Goal: Task Accomplishment & Management: Use online tool/utility

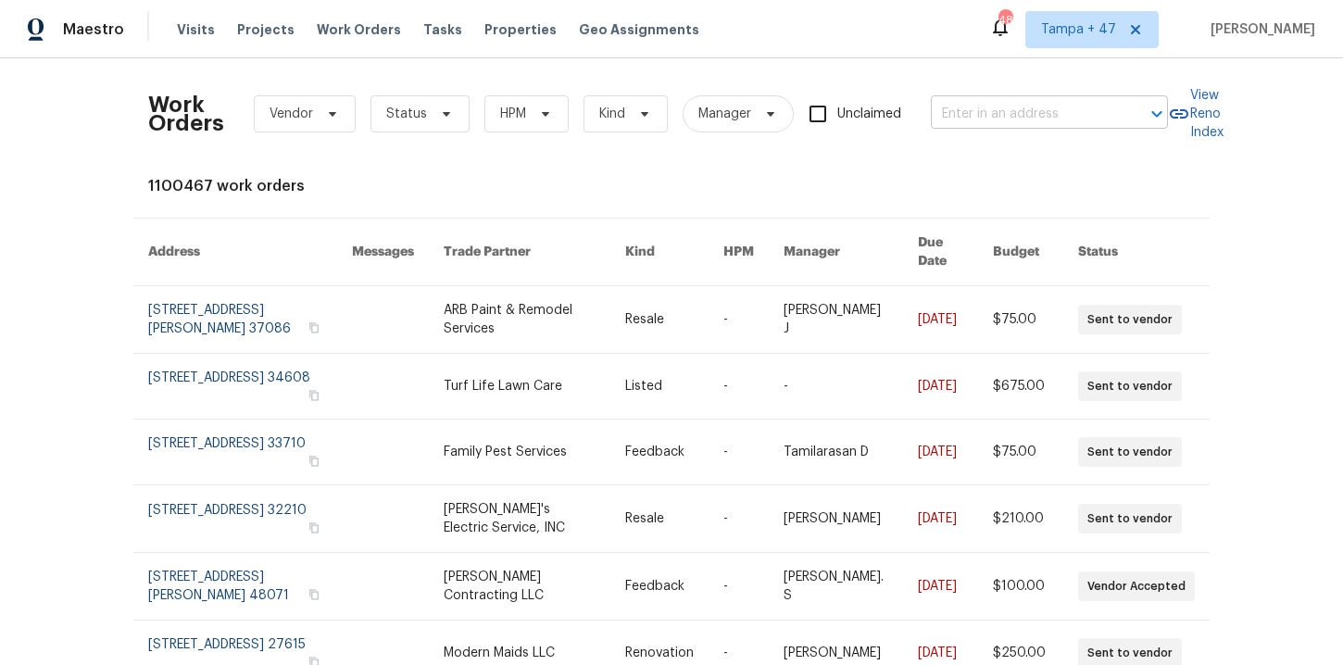
click at [983, 121] on input "text" at bounding box center [1023, 114] width 185 height 29
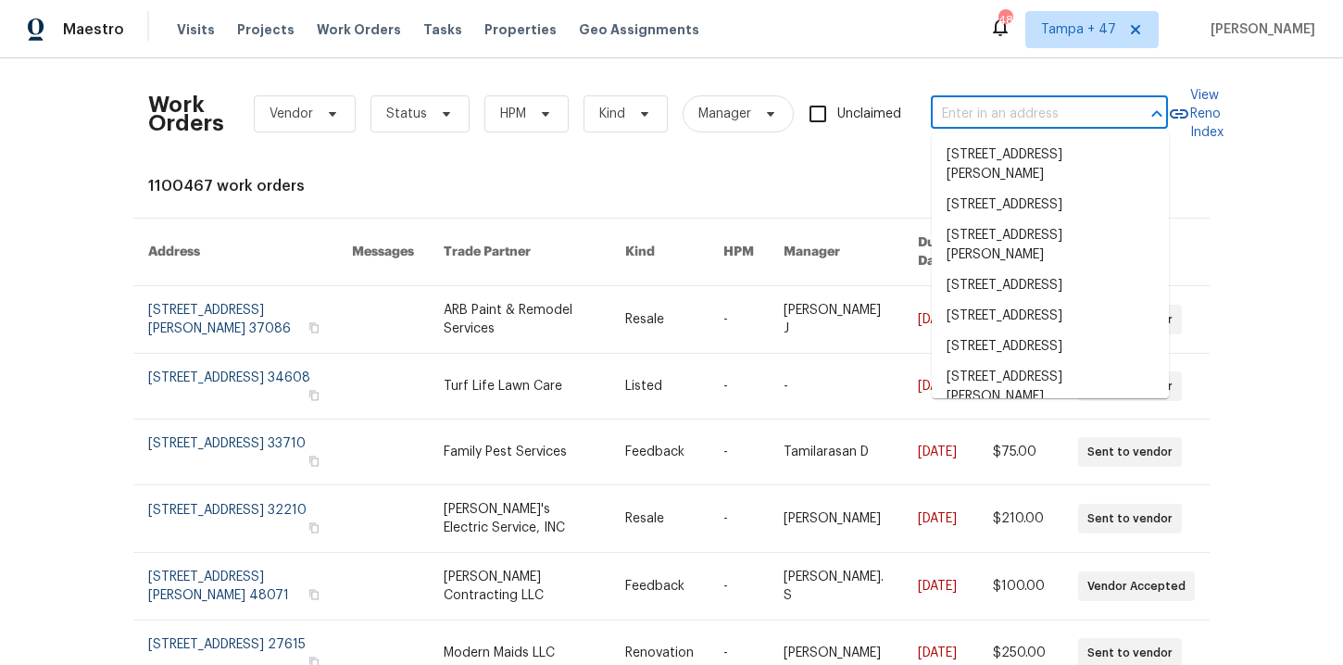
paste input "[STREET_ADDRESS][US_STATE]"
type input "[STREET_ADDRESS][US_STATE]"
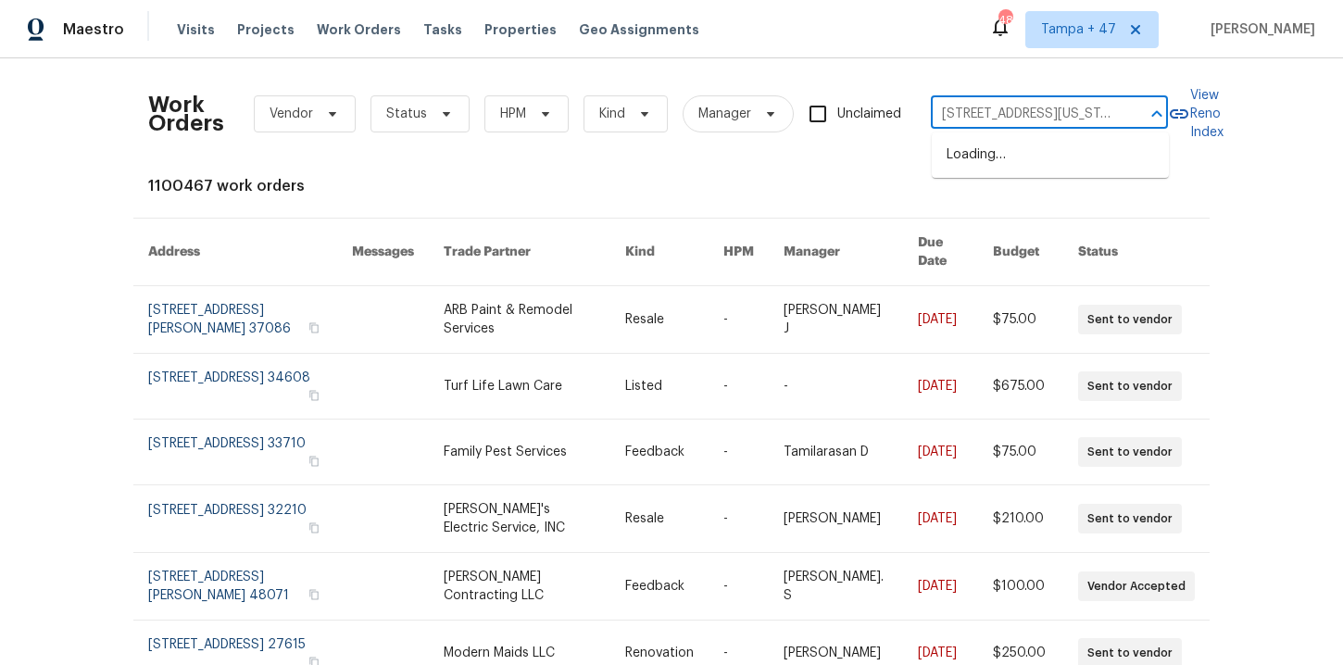
scroll to position [0, 78]
click at [1007, 160] on li "1360 E Washington Ave, Gilbert, AZ 85234" at bounding box center [1050, 155] width 237 height 31
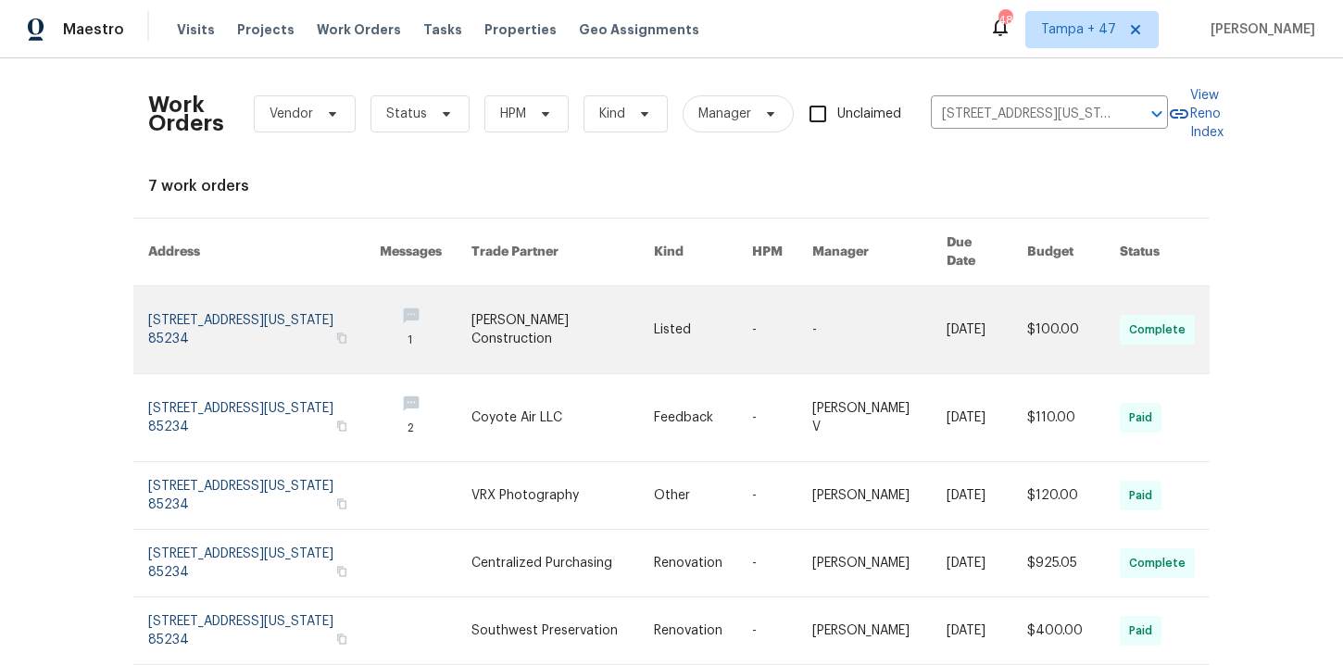
click at [229, 316] on link at bounding box center [264, 329] width 232 height 87
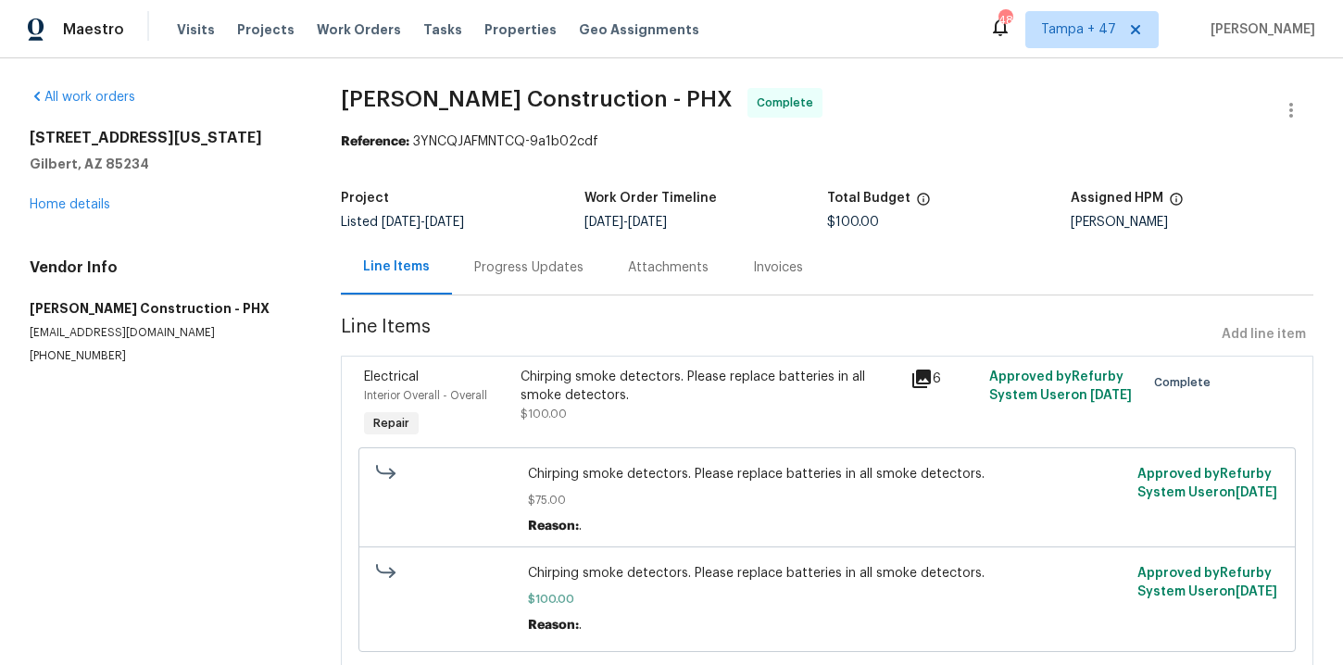
click at [84, 213] on div "1360 E Washington Ave Gilbert, AZ 85234 Home details" at bounding box center [163, 171] width 267 height 85
click at [81, 204] on link "Home details" at bounding box center [70, 204] width 81 height 13
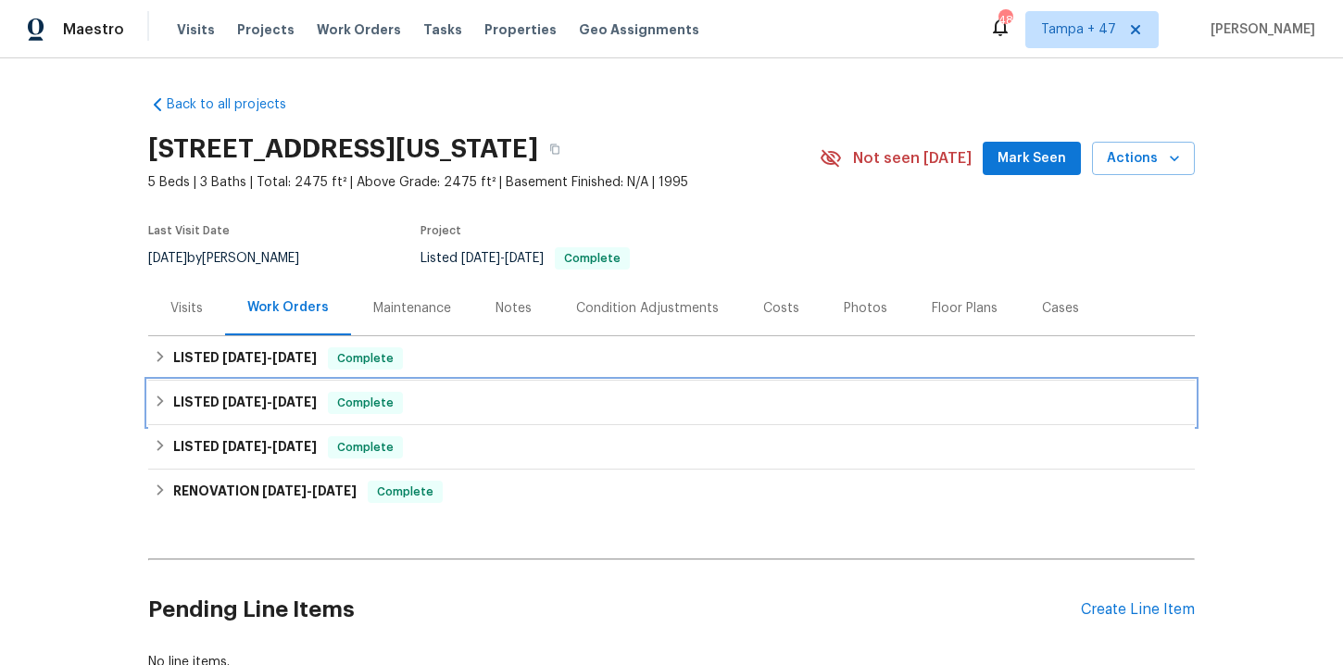
click at [444, 407] on div "LISTED 5/14/25 - 5/15/25 Complete" at bounding box center [671, 403] width 1035 height 22
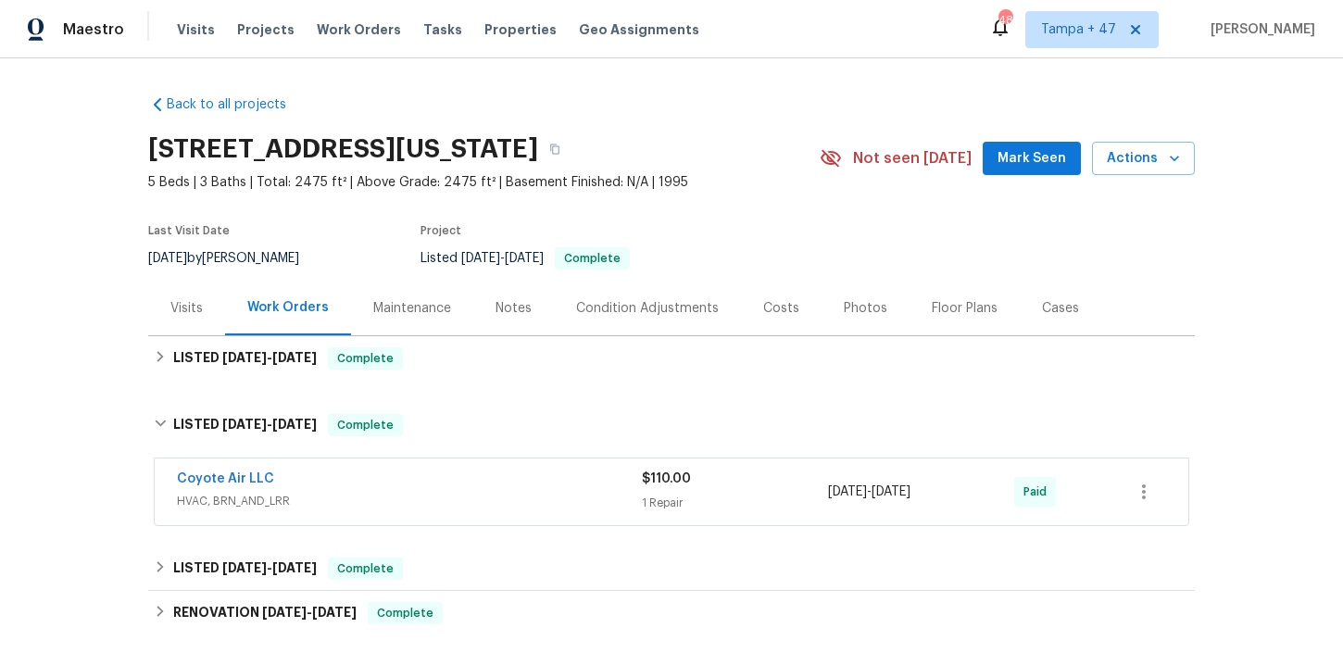
click at [486, 482] on div "Coyote Air LLC" at bounding box center [409, 480] width 465 height 22
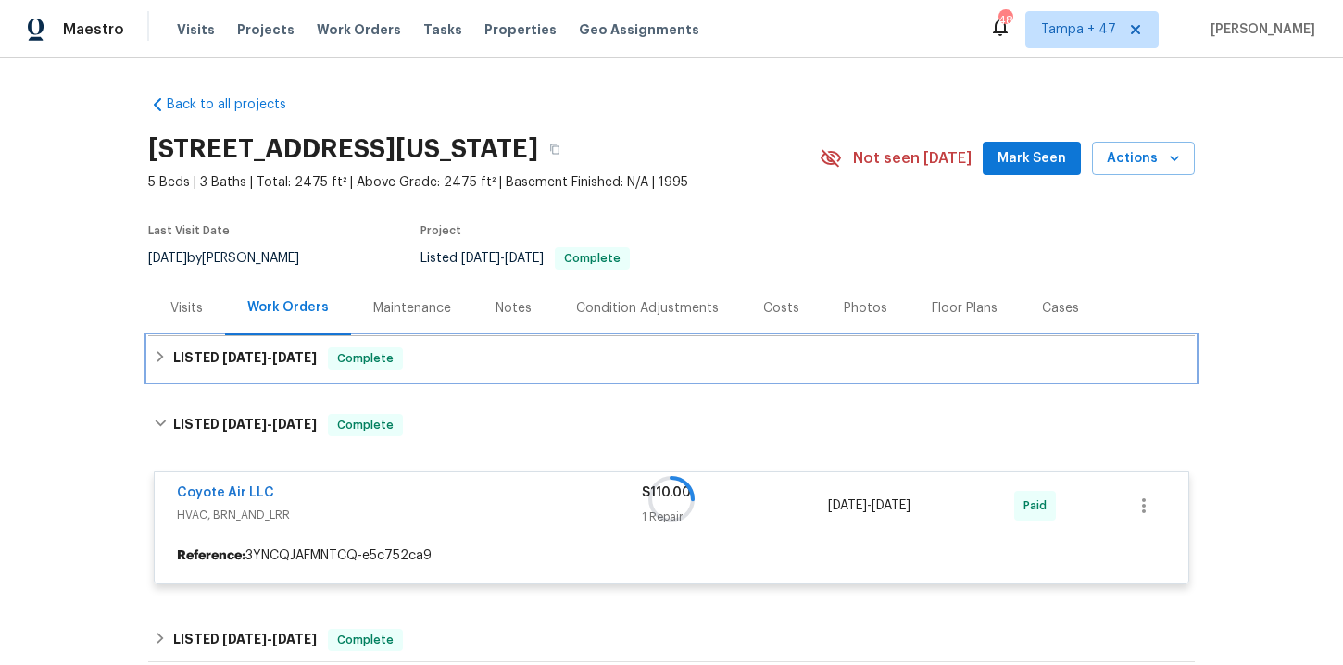
click at [465, 361] on div "LISTED 8/7/25 - 8/11/25 Complete" at bounding box center [671, 358] width 1035 height 22
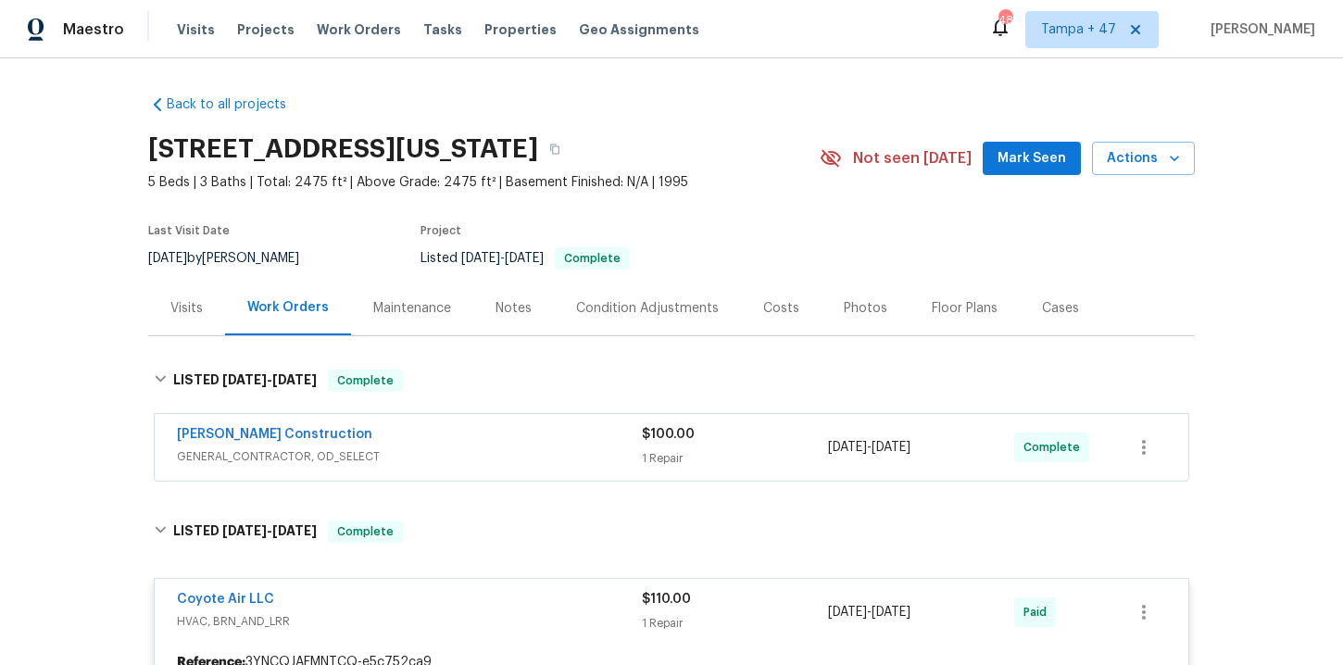
click at [485, 448] on span "GENERAL_CONTRACTOR, OD_SELECT" at bounding box center [409, 456] width 465 height 19
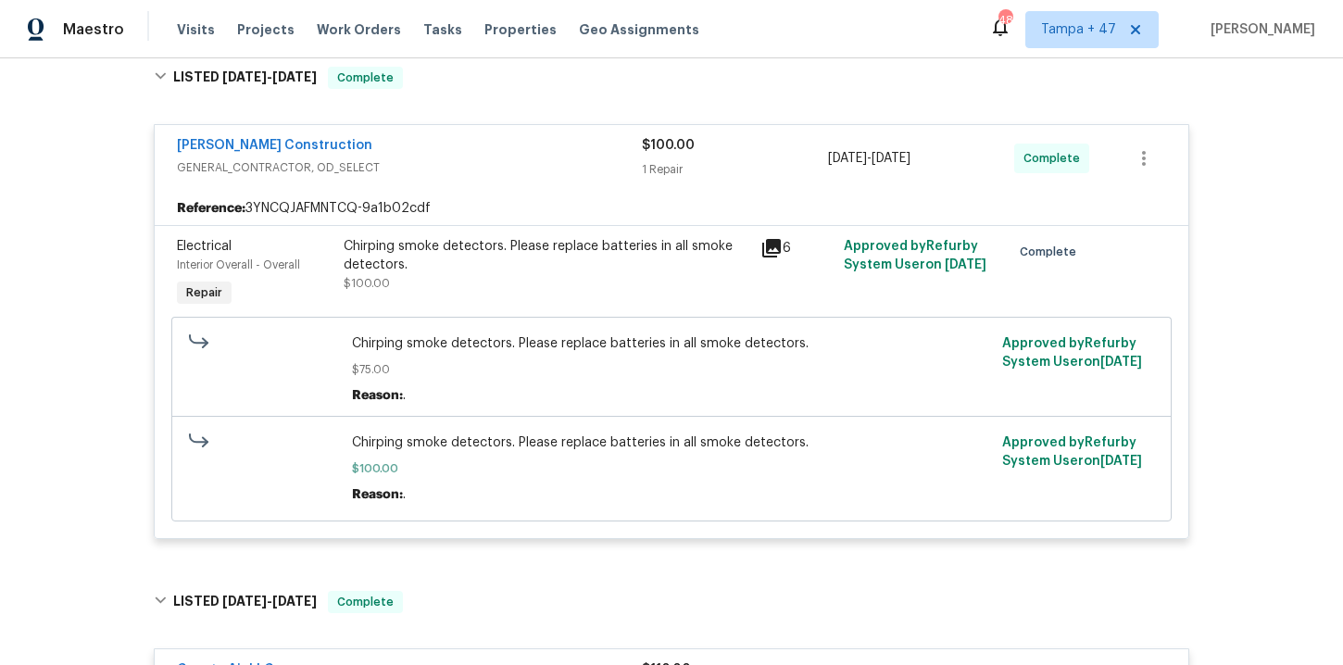
scroll to position [710, 0]
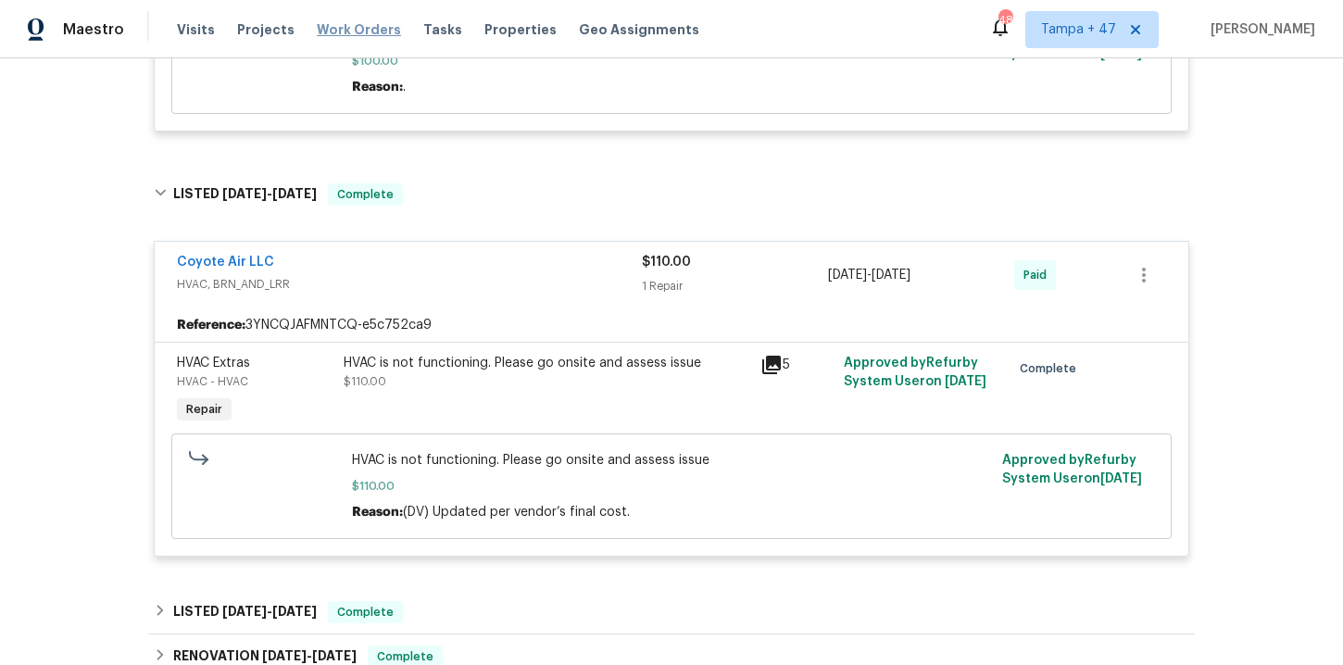
click at [353, 28] on span "Work Orders" at bounding box center [359, 29] width 84 height 19
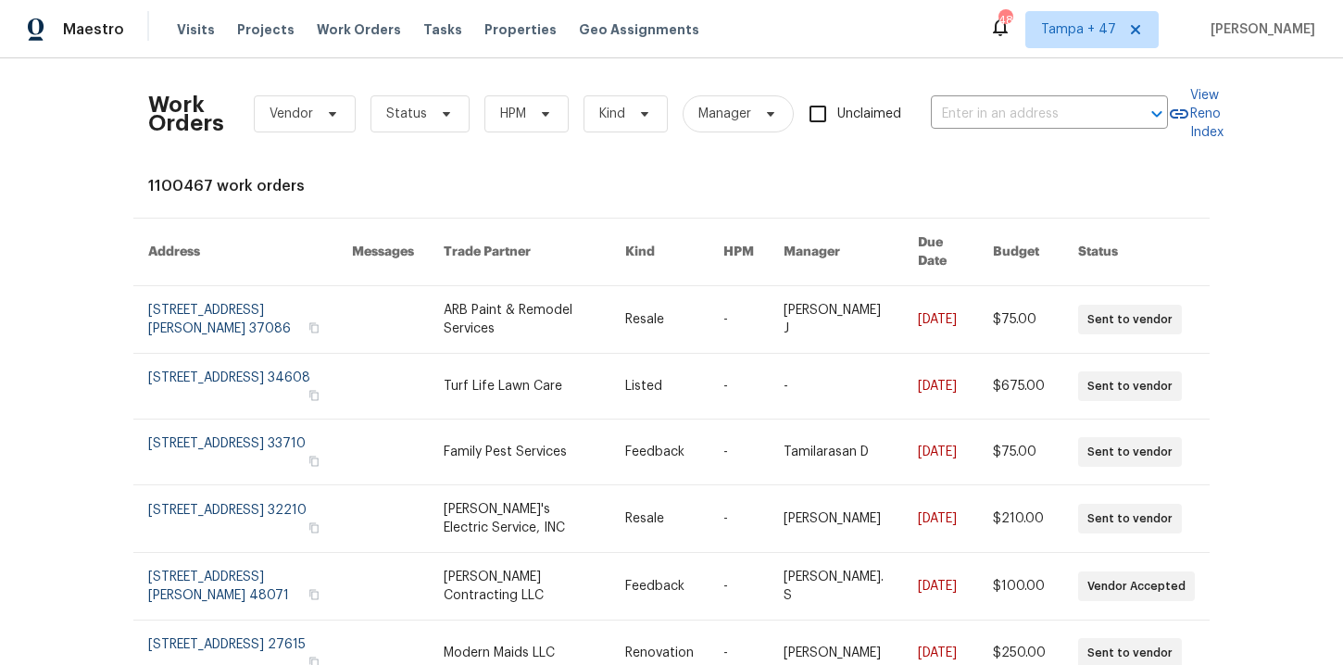
click at [969, 97] on div "Work Orders Vendor Status HPM Kind Manager Unclaimed ​" at bounding box center [658, 113] width 1020 height 81
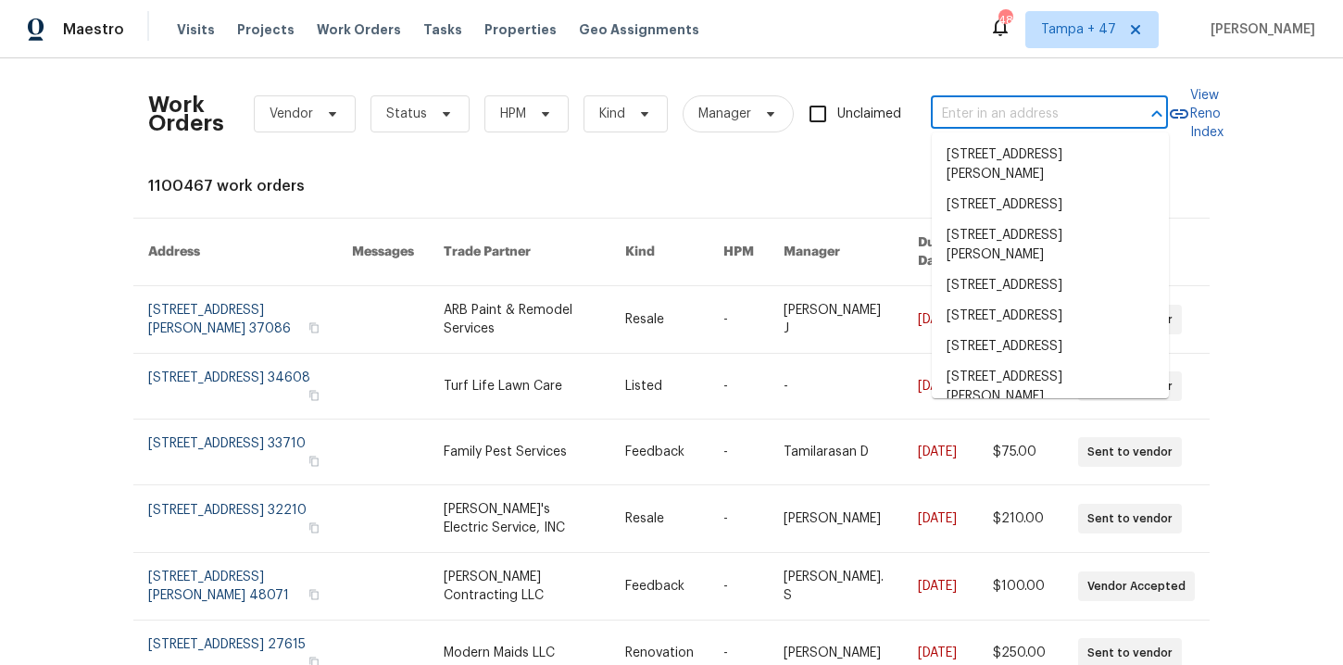
click at [971, 110] on input "text" at bounding box center [1023, 114] width 185 height 29
paste input "111 Bottom Rd Kings Mountain, NC 28086"
type input "111 Bottom Rd Kings Mountain, NC 28086"
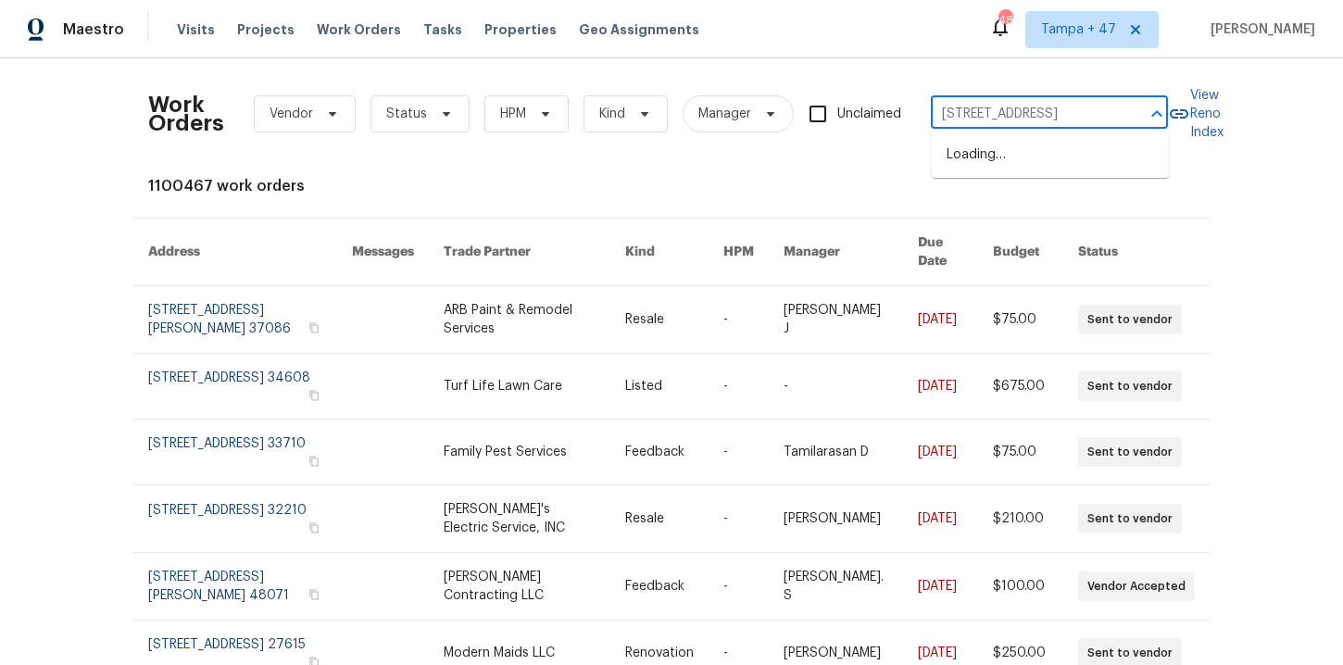
scroll to position [0, 75]
click at [1013, 161] on li "111 Bottom Rd, Kings Mountain, NC 28086" at bounding box center [1050, 155] width 237 height 31
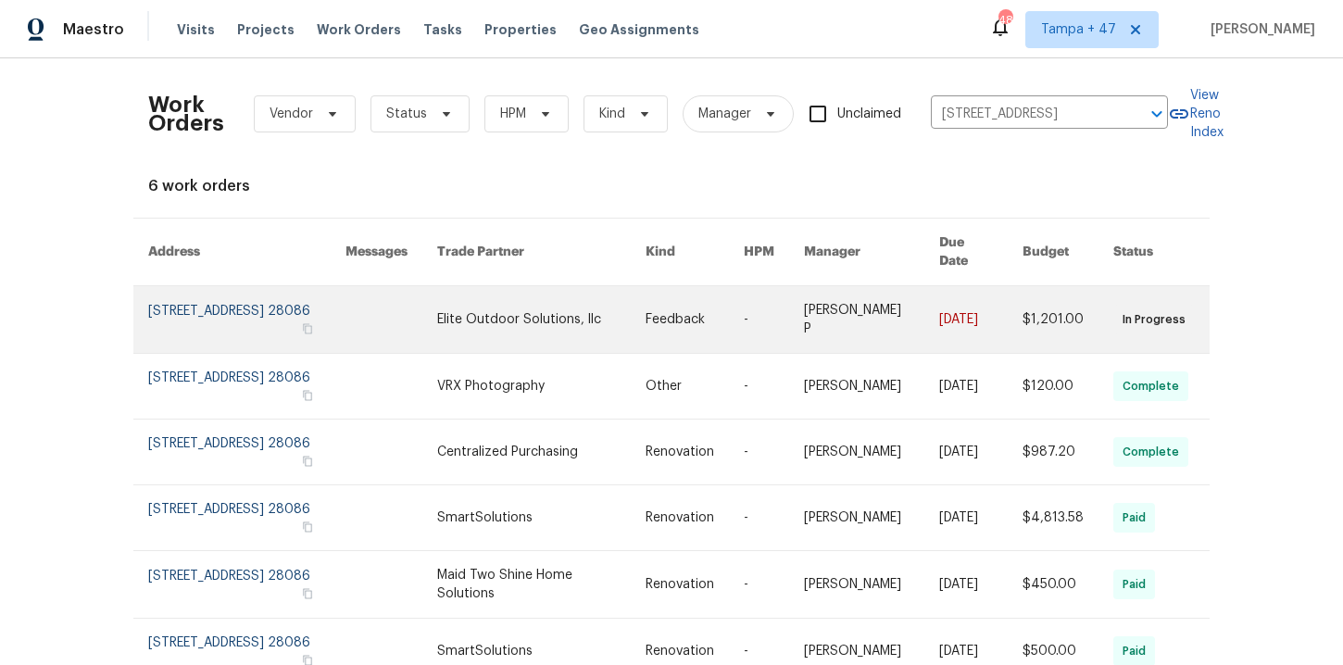
click at [217, 307] on link at bounding box center [246, 319] width 197 height 67
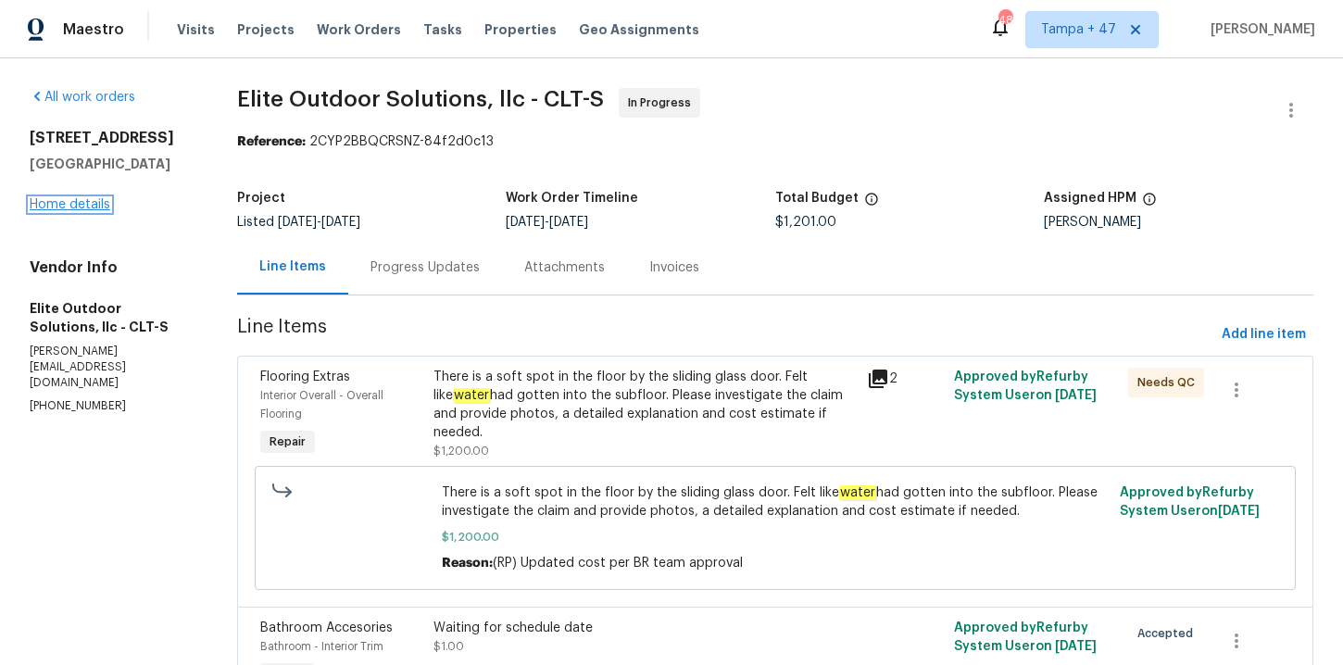
click at [87, 211] on link "Home details" at bounding box center [70, 204] width 81 height 13
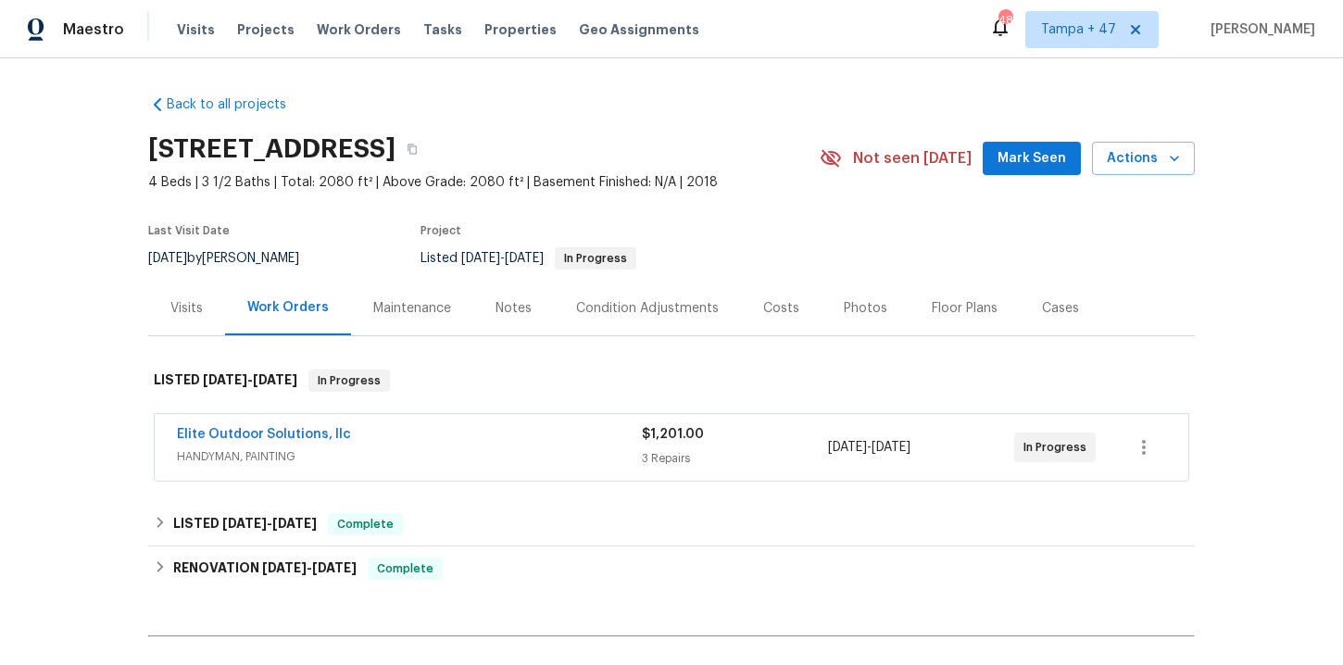
click at [491, 467] on div "Elite Outdoor Solutions, llc HANDYMAN, PAINTING" at bounding box center [409, 447] width 465 height 44
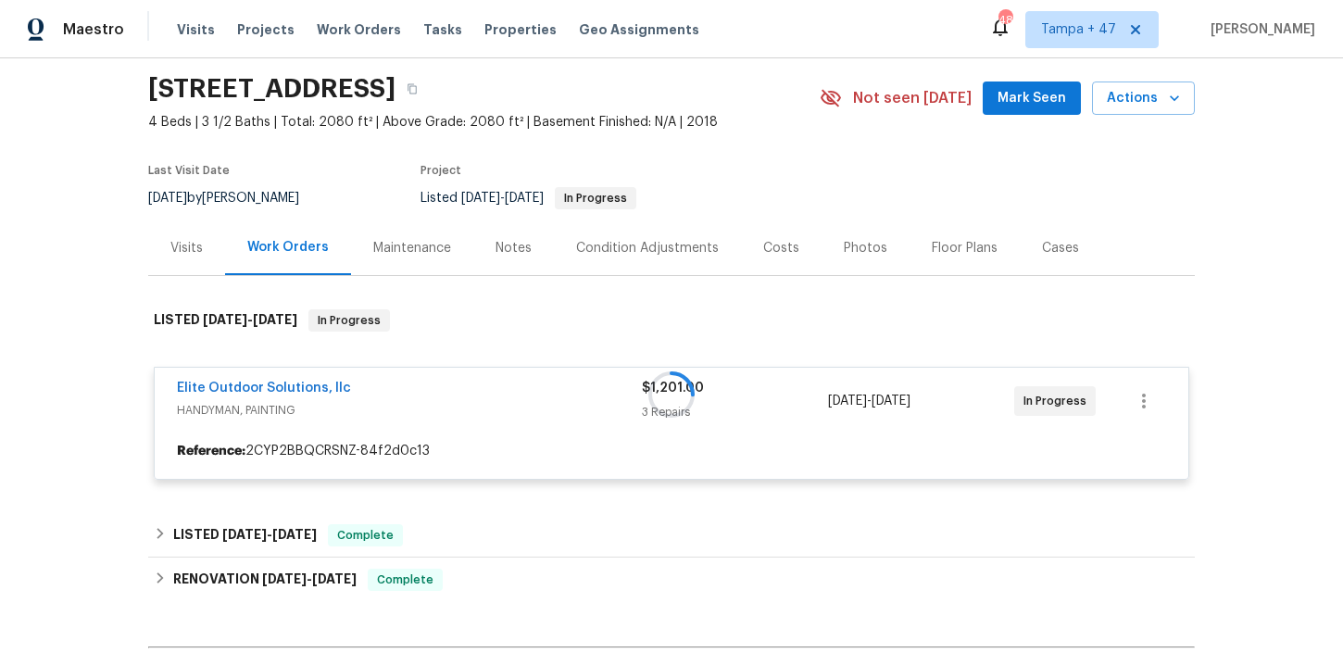
scroll to position [217, 0]
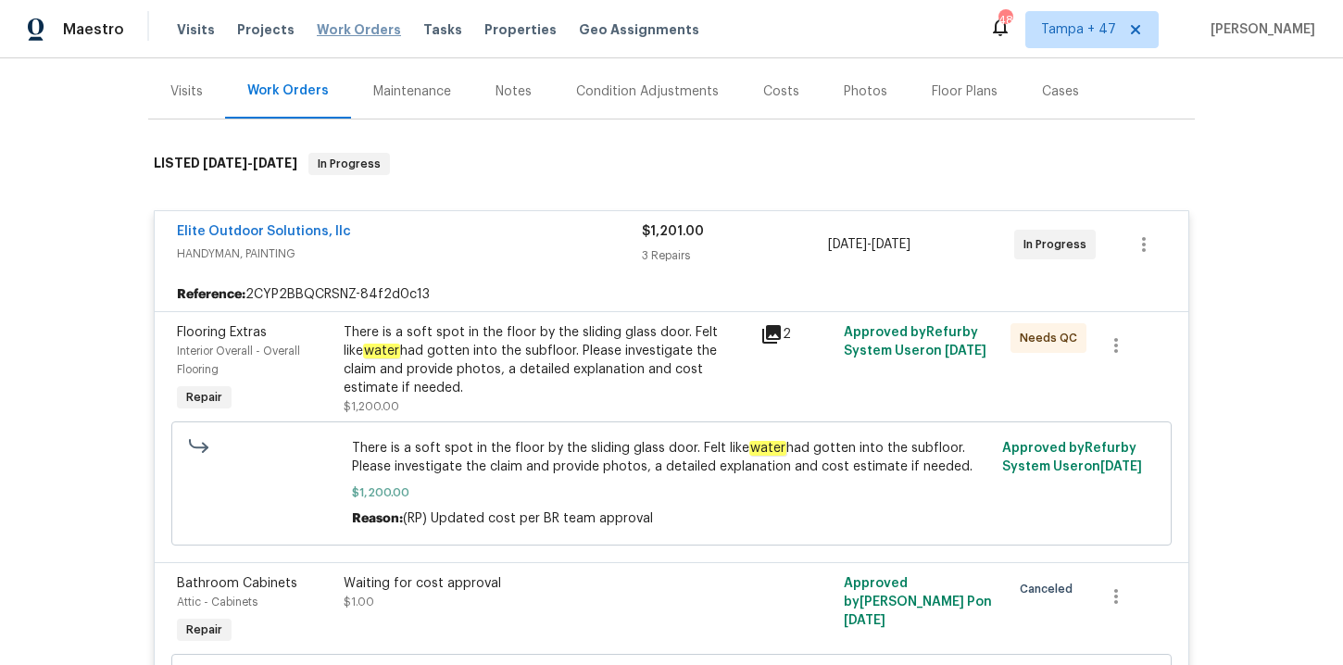
click at [363, 25] on span "Work Orders" at bounding box center [359, 29] width 84 height 19
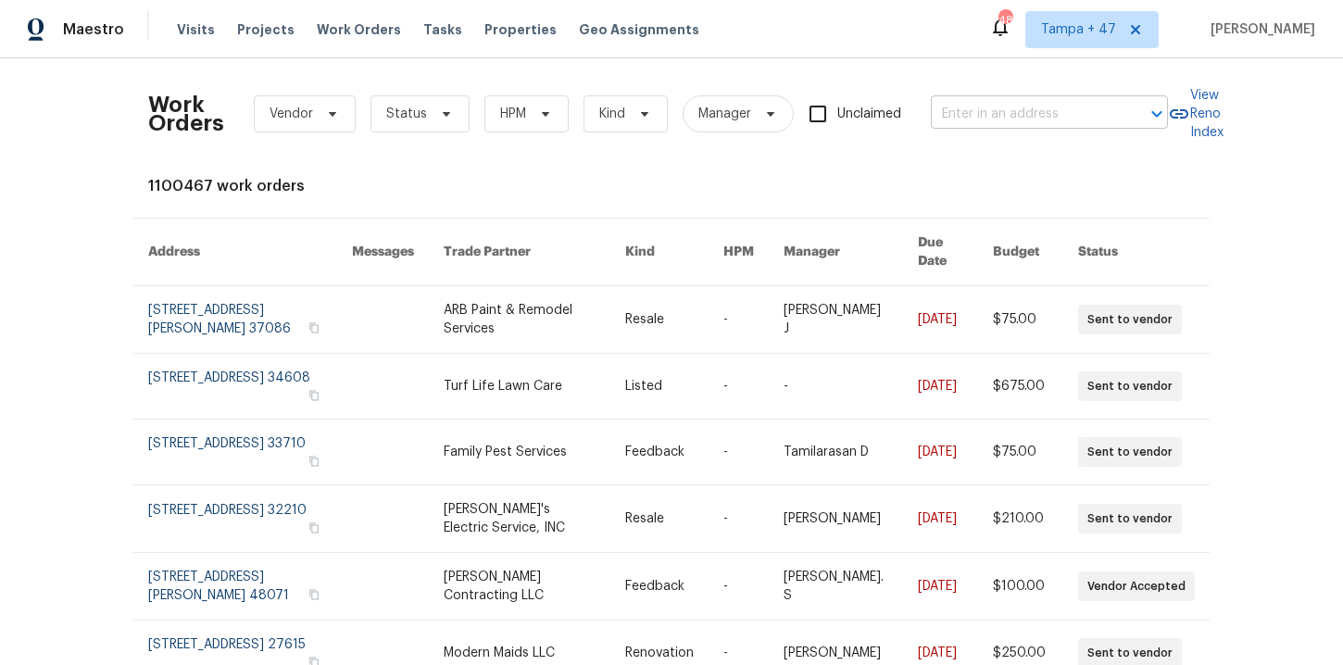
click at [1036, 114] on input "text" at bounding box center [1023, 114] width 185 height 29
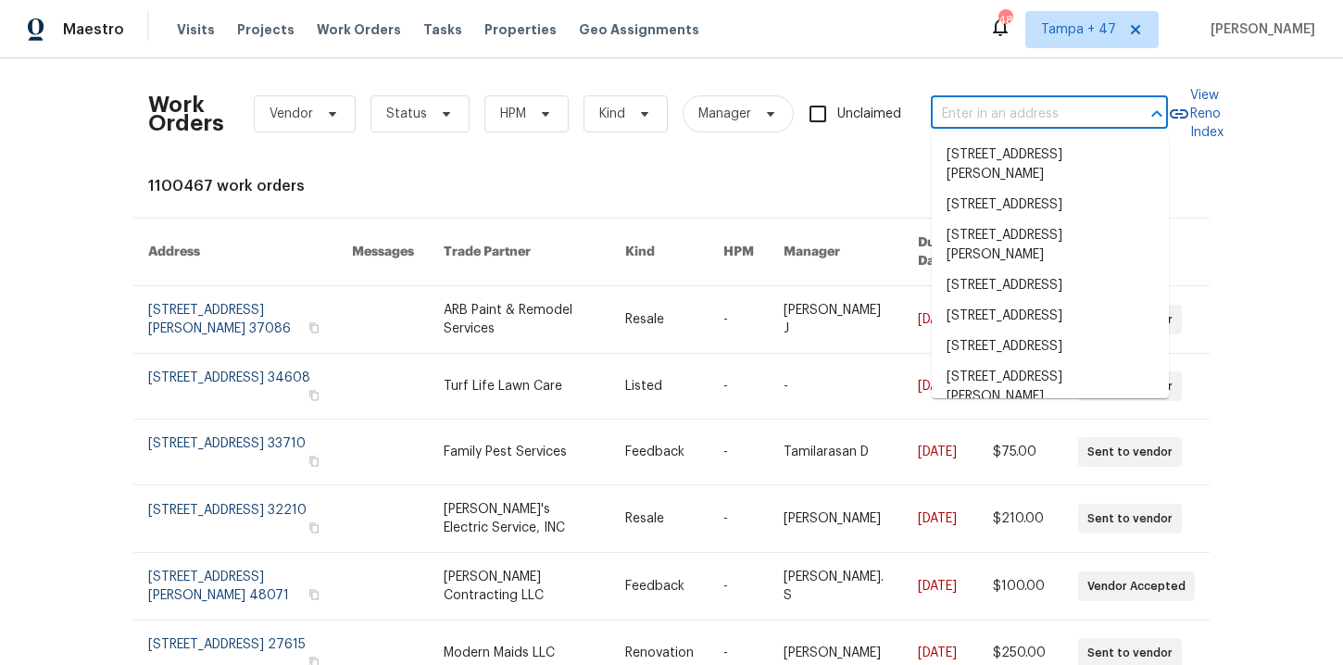
paste input "14 W Bridlewood Trl Durham, NC 27713"
type input "14 W Bridlewood Trl Durham, NC 27713"
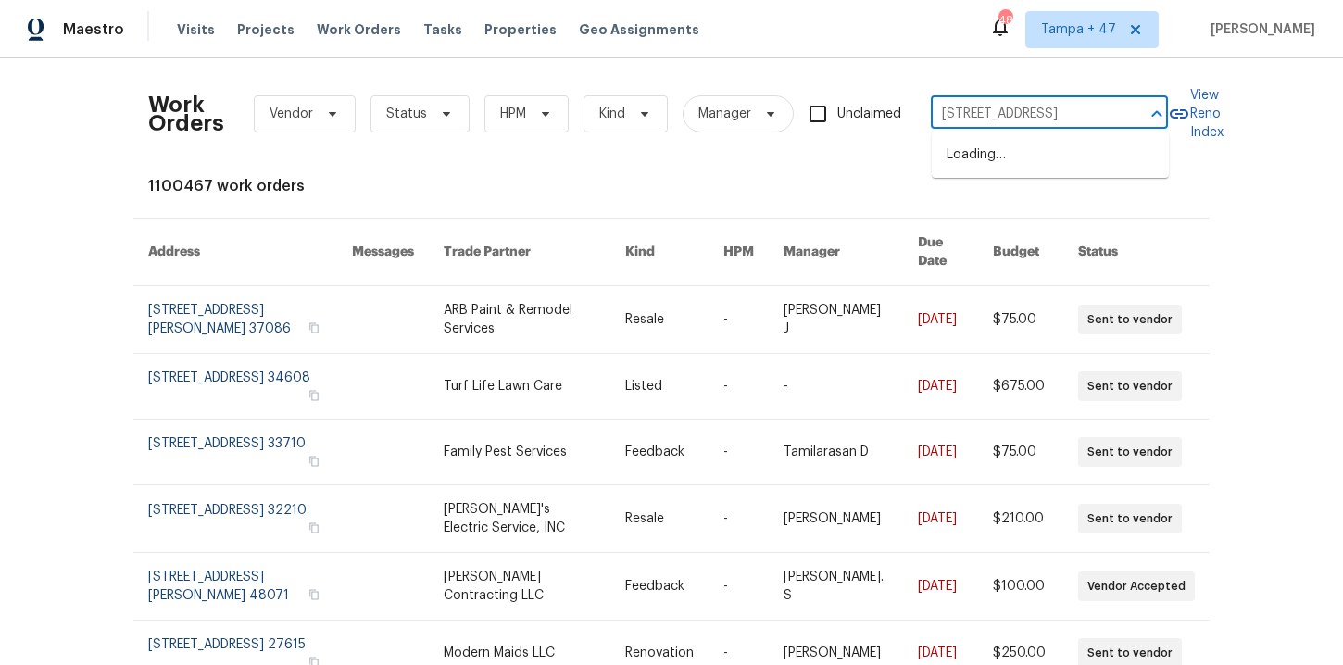
scroll to position [0, 59]
click at [1008, 159] on li "14 W Bridlewood Trl, Durham, NC 27713" at bounding box center [1050, 155] width 237 height 31
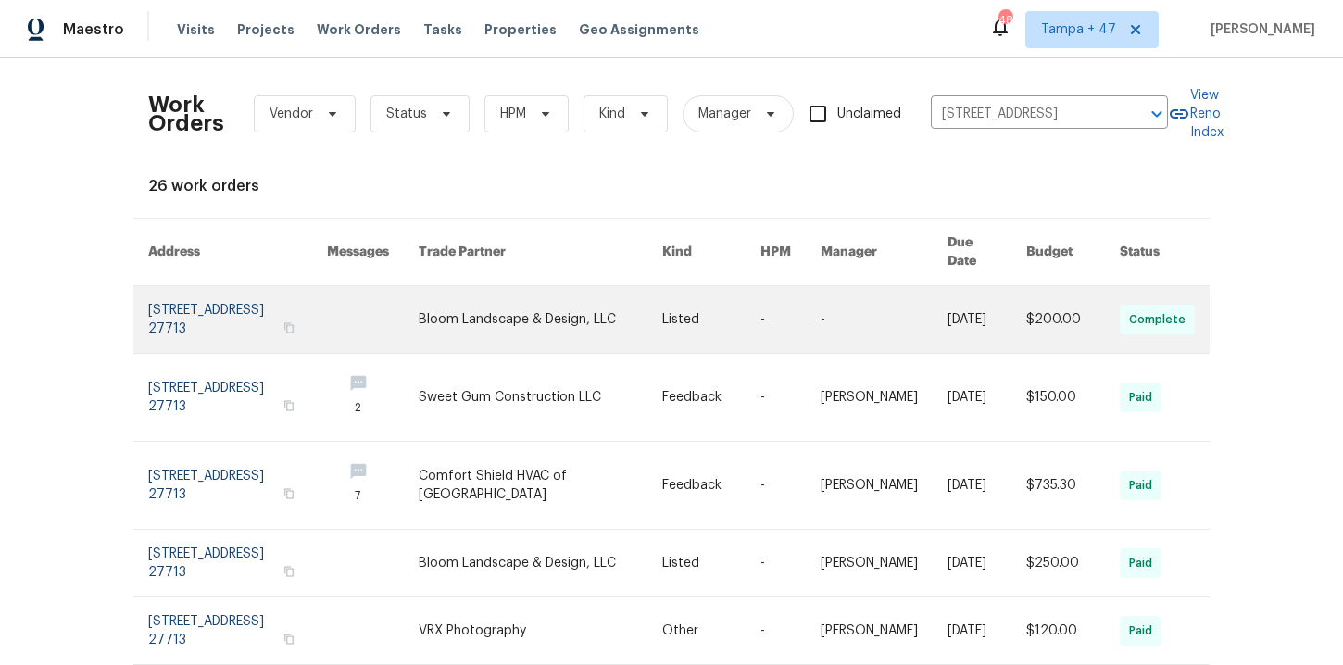
click at [233, 286] on link at bounding box center [237, 319] width 179 height 67
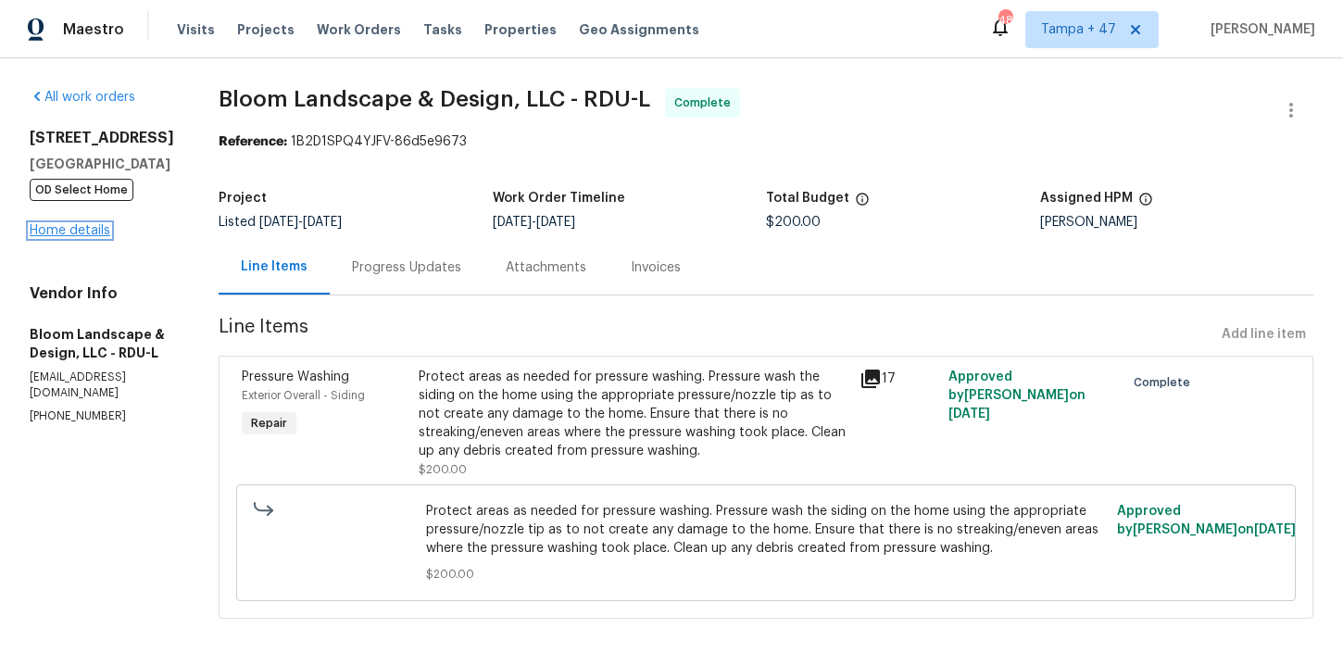
click at [82, 232] on link "Home details" at bounding box center [70, 230] width 81 height 13
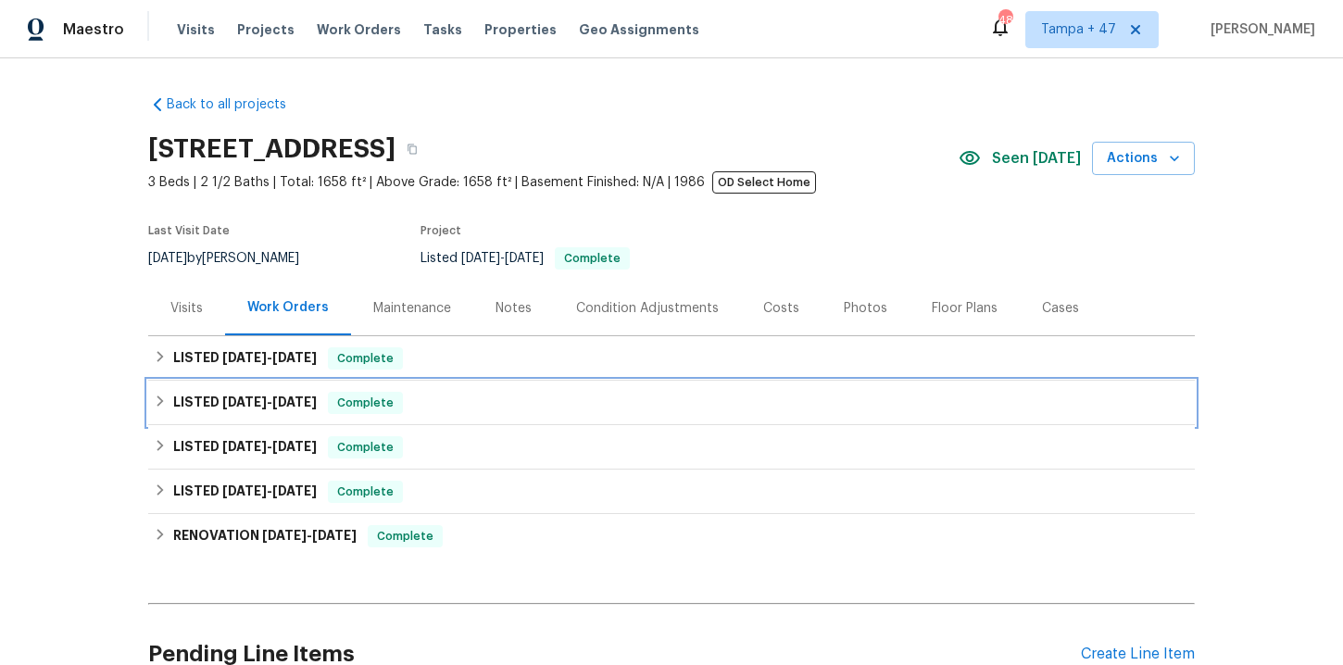
click at [453, 414] on div "LISTED 7/21/25 - 7/31/25 Complete" at bounding box center [671, 403] width 1046 height 44
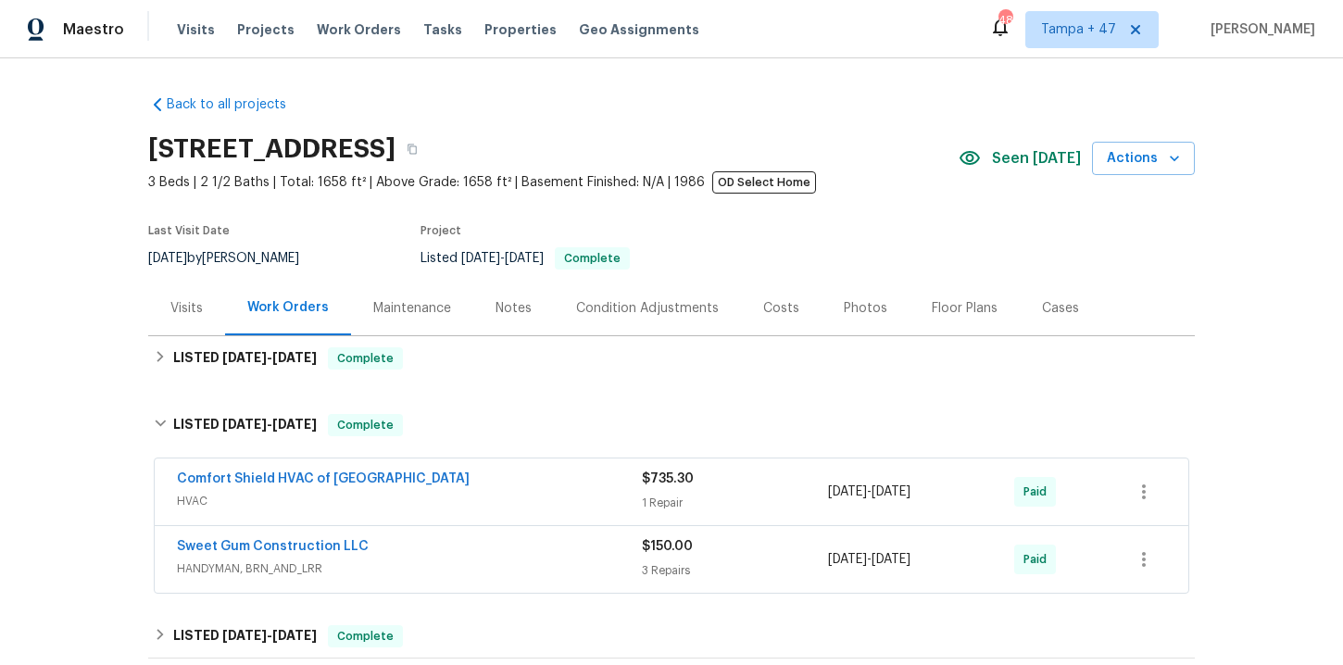
click at [454, 563] on span "HANDYMAN, BRN_AND_LRR" at bounding box center [409, 568] width 465 height 19
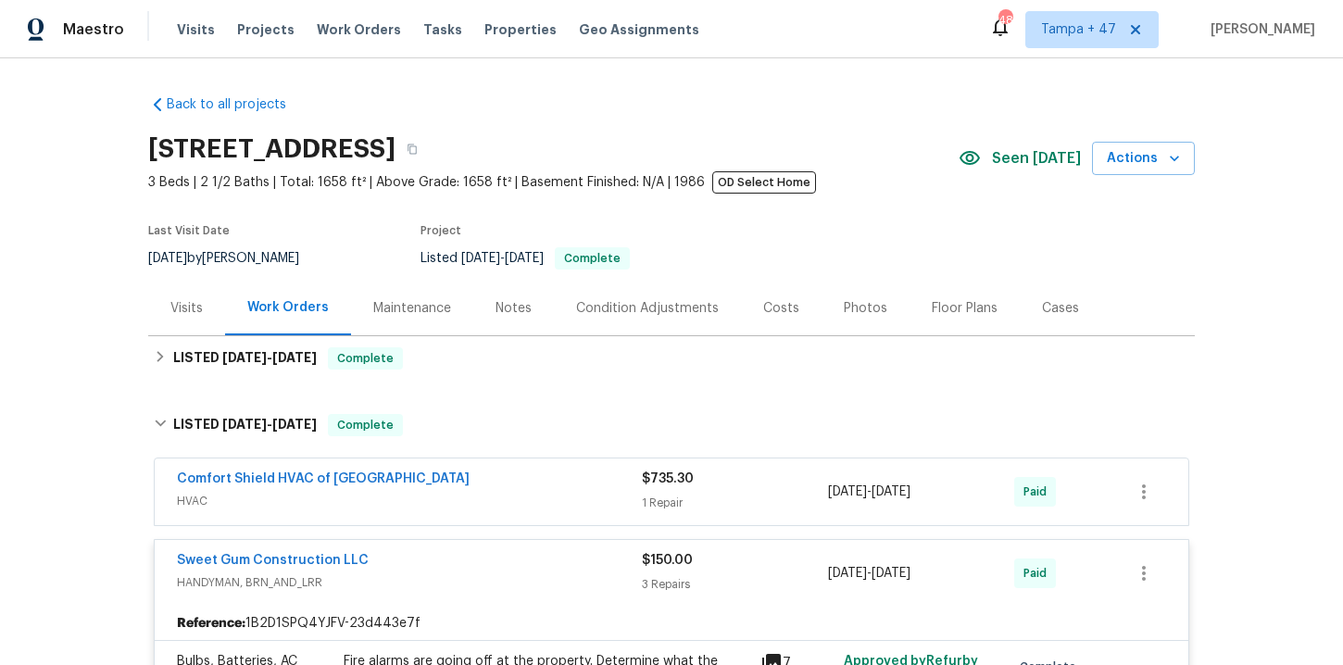
click at [431, 481] on div "Comfort Shield HVAC of NC" at bounding box center [409, 480] width 465 height 22
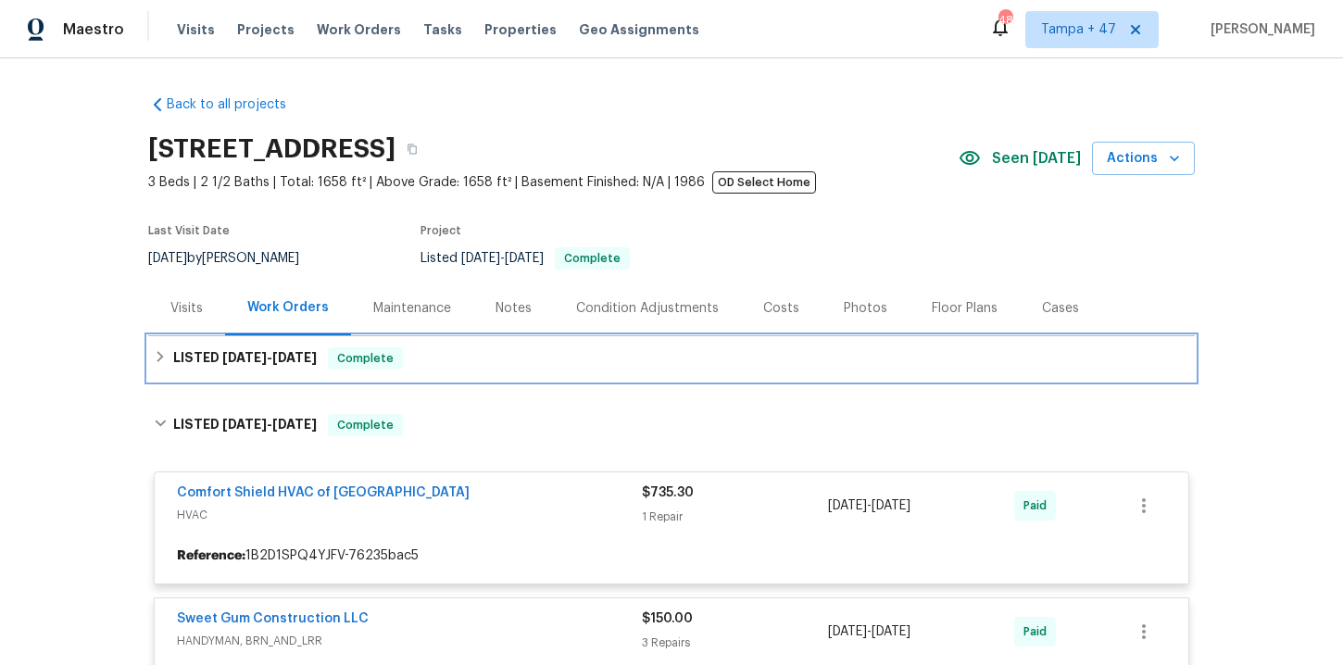
click at [425, 354] on div "LISTED 8/8/25 - 8/12/25 Complete" at bounding box center [671, 358] width 1035 height 22
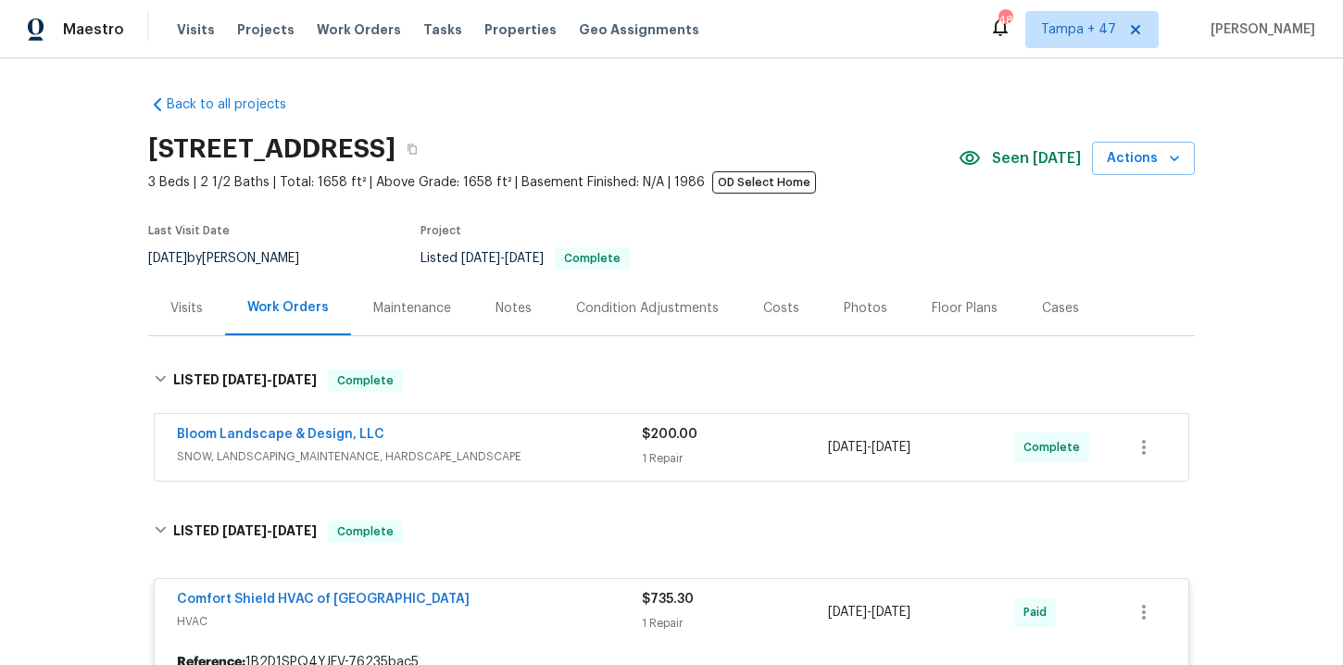
click at [560, 458] on span "SNOW, LANDSCAPING_MAINTENANCE, HARDSCAPE_LANDSCAPE" at bounding box center [409, 456] width 465 height 19
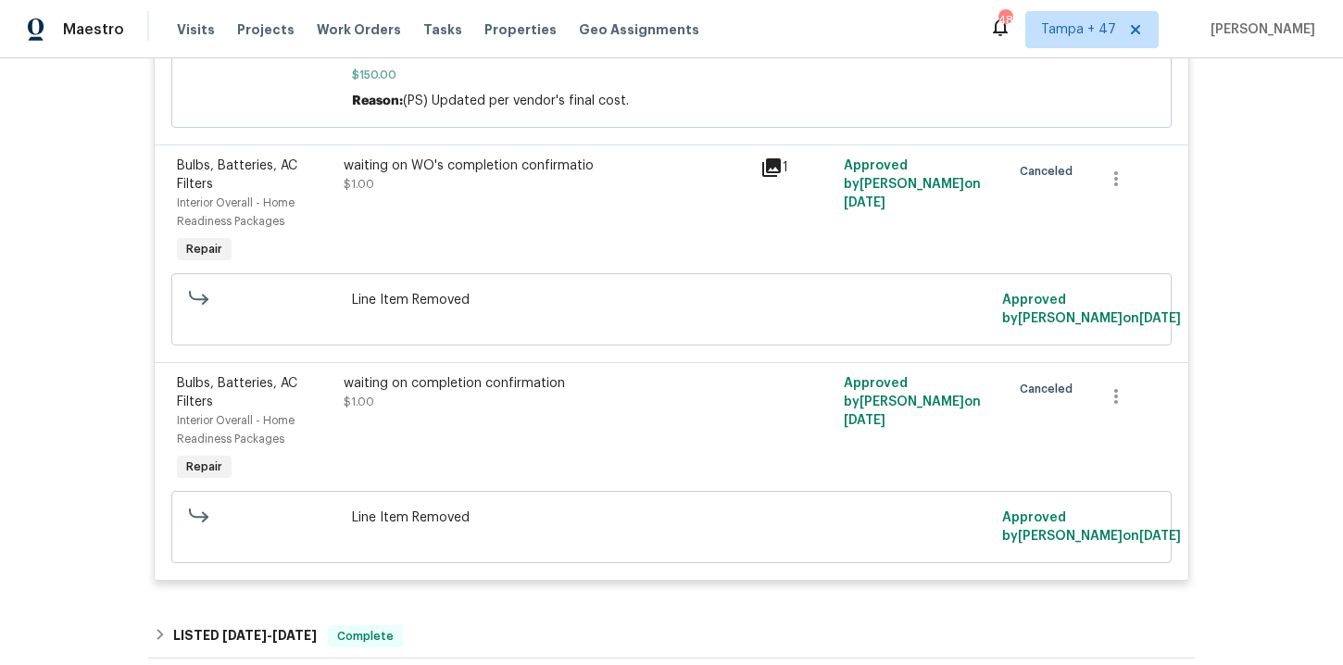
scroll to position [1805, 0]
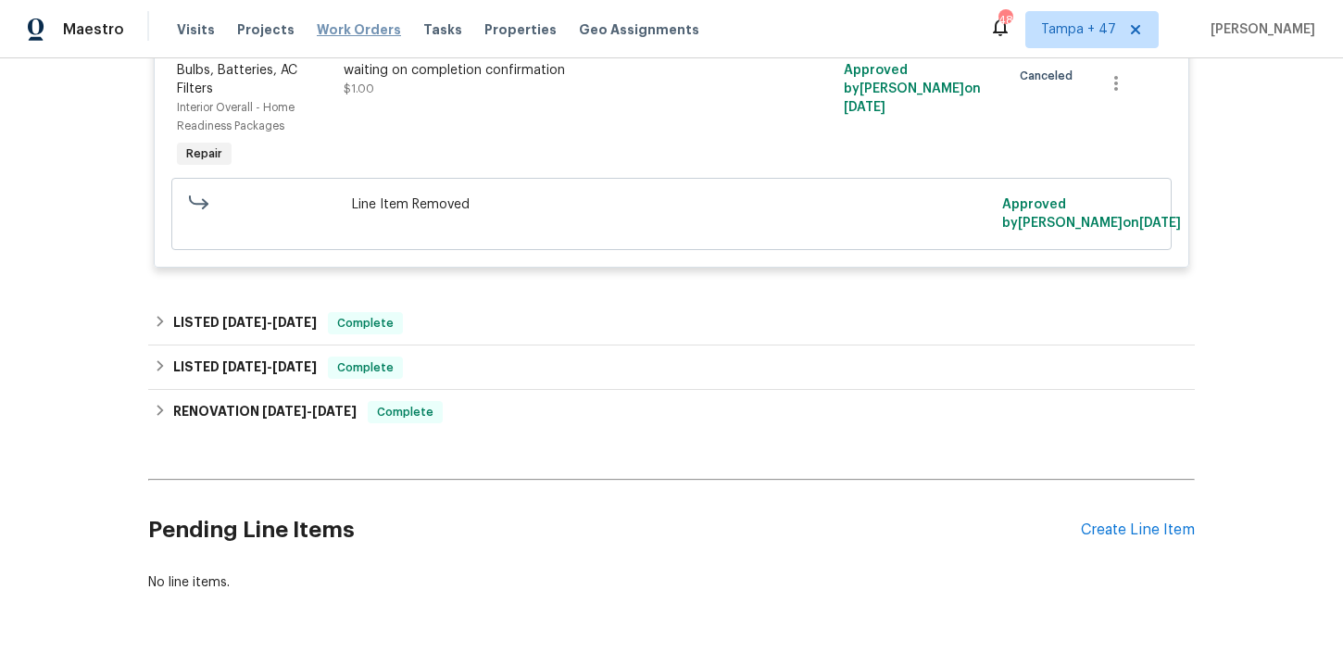
click at [338, 32] on span "Work Orders" at bounding box center [359, 29] width 84 height 19
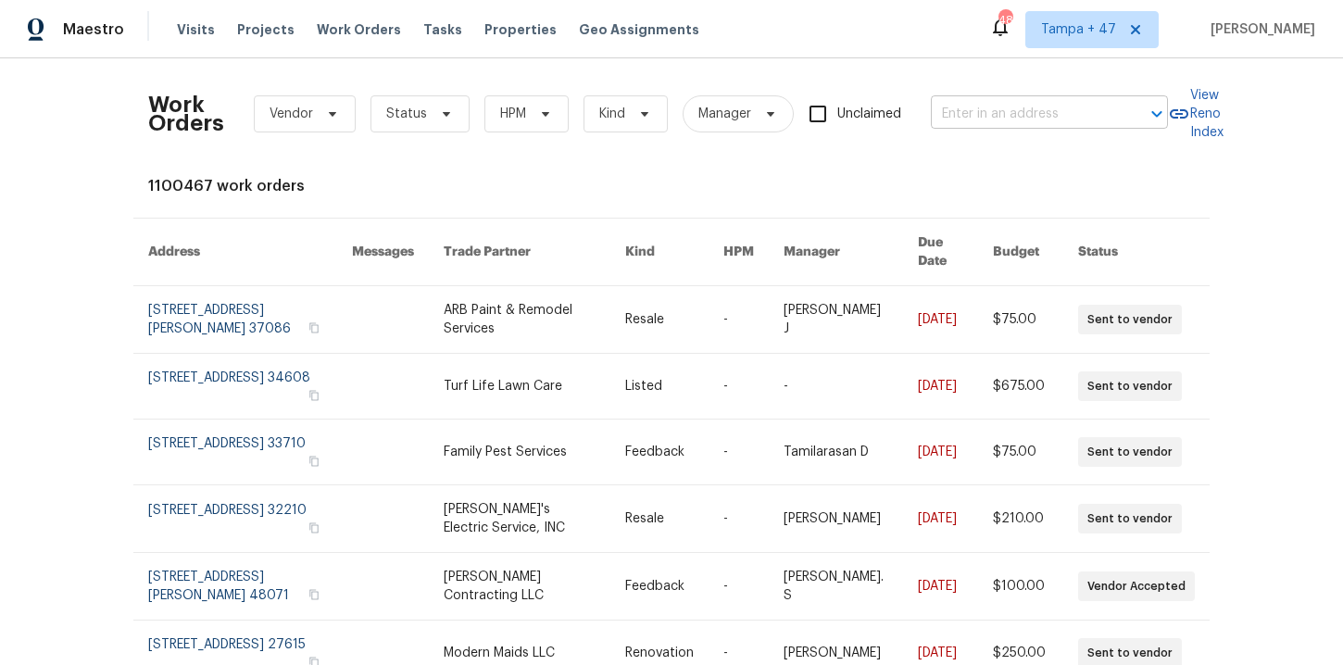
click at [1003, 128] on input "text" at bounding box center [1023, 114] width 185 height 29
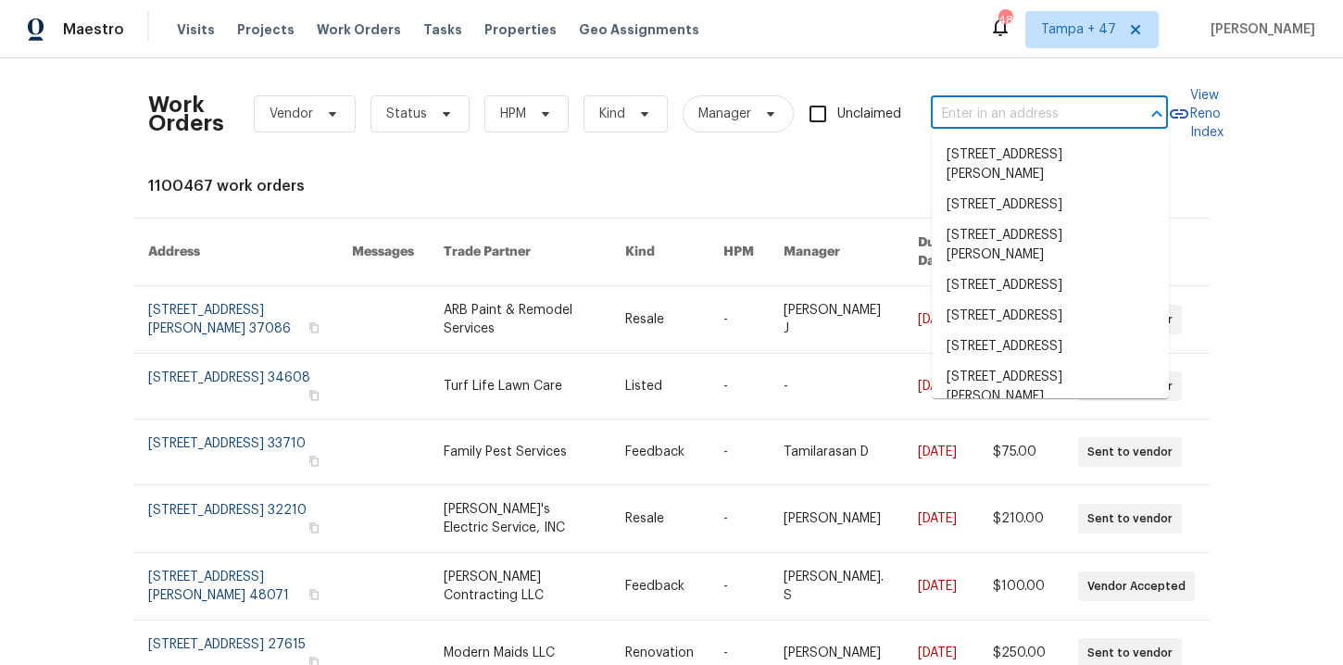
paste input "12307 Poplar Forest Dr Charlotte, NC 28278"
type input "12307 Poplar Forest Dr Charlotte, NC 28278"
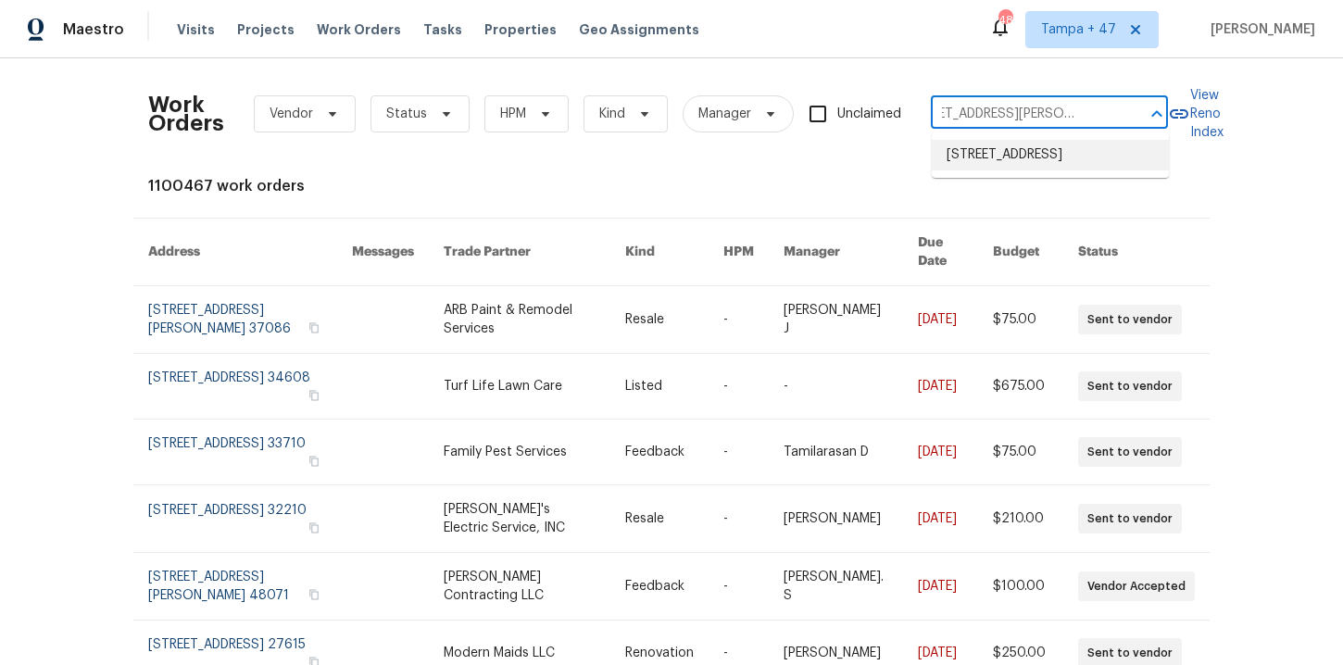
click at [1018, 151] on li "12307 Poplar Forest Dr, Charlotte, NC 28278" at bounding box center [1050, 155] width 237 height 31
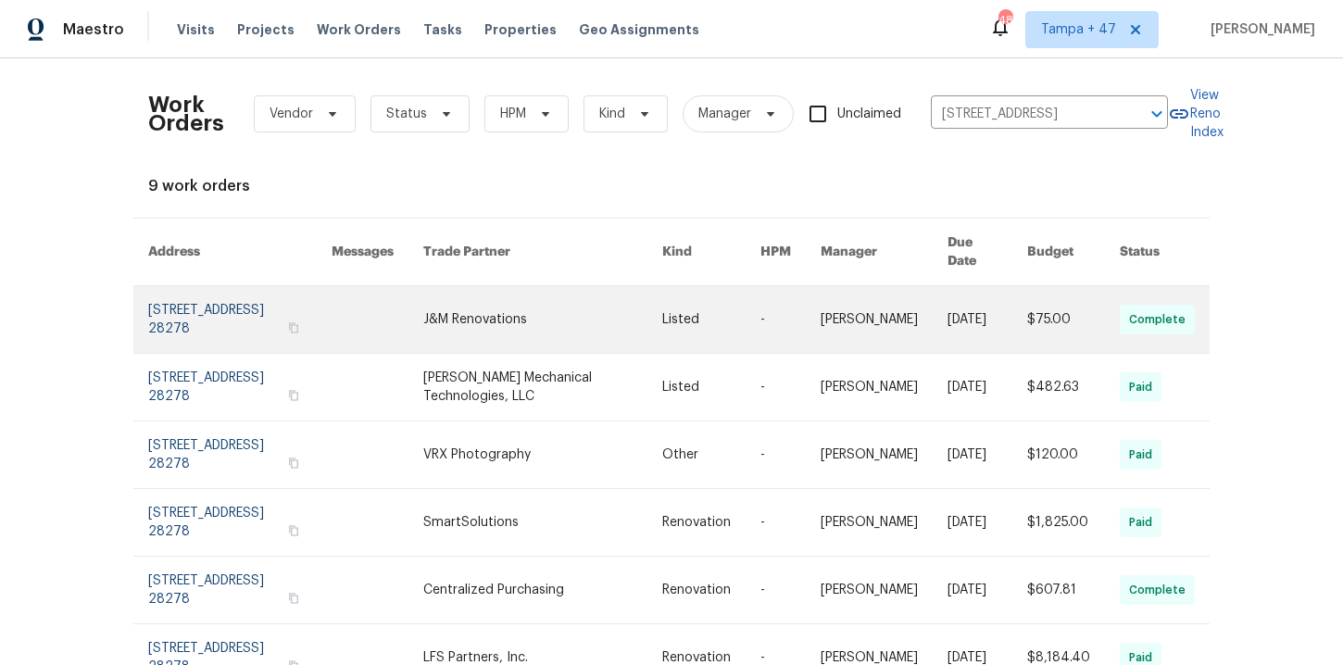
click at [207, 308] on link at bounding box center [239, 319] width 183 height 67
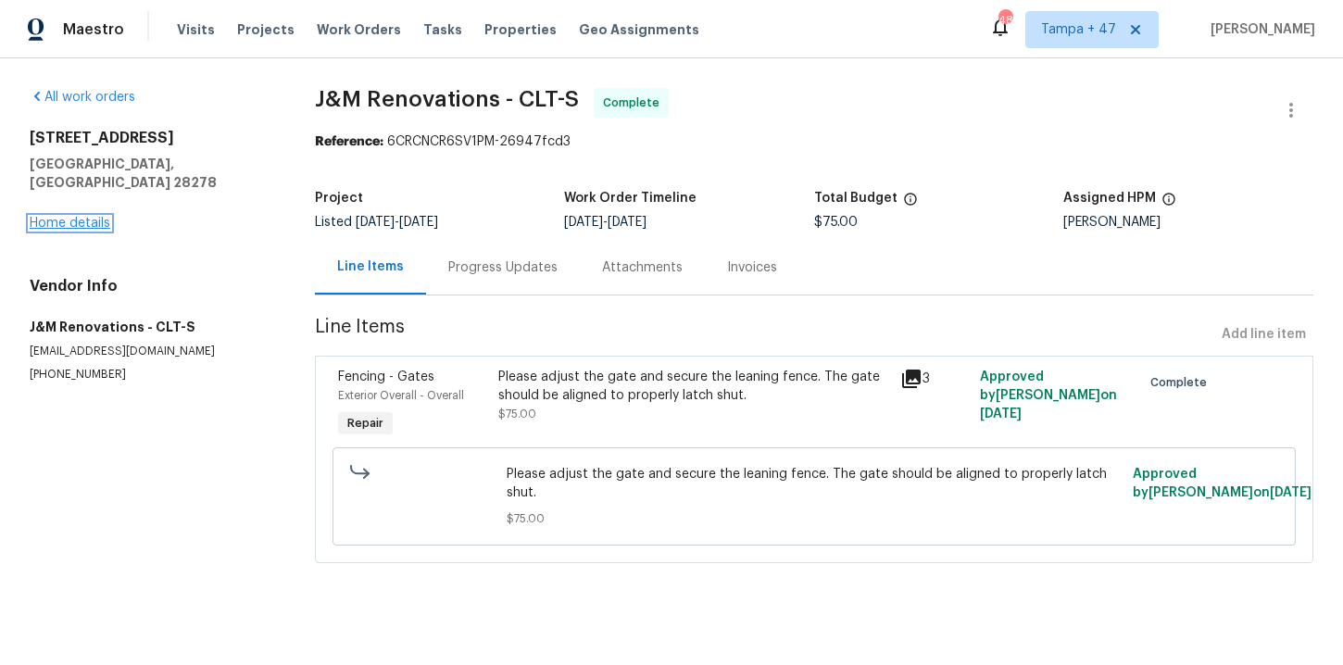
click at [85, 217] on link "Home details" at bounding box center [70, 223] width 81 height 13
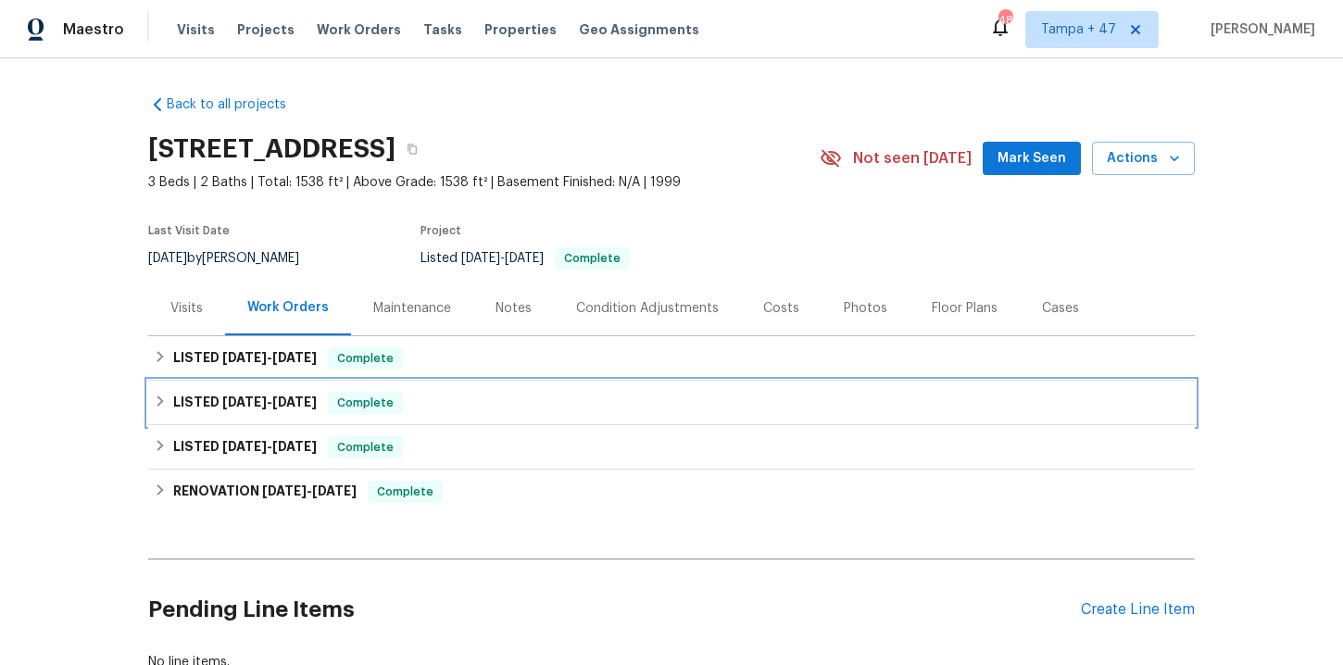
click at [461, 397] on div "LISTED 6/16/25 - 6/17/25 Complete" at bounding box center [671, 403] width 1035 height 22
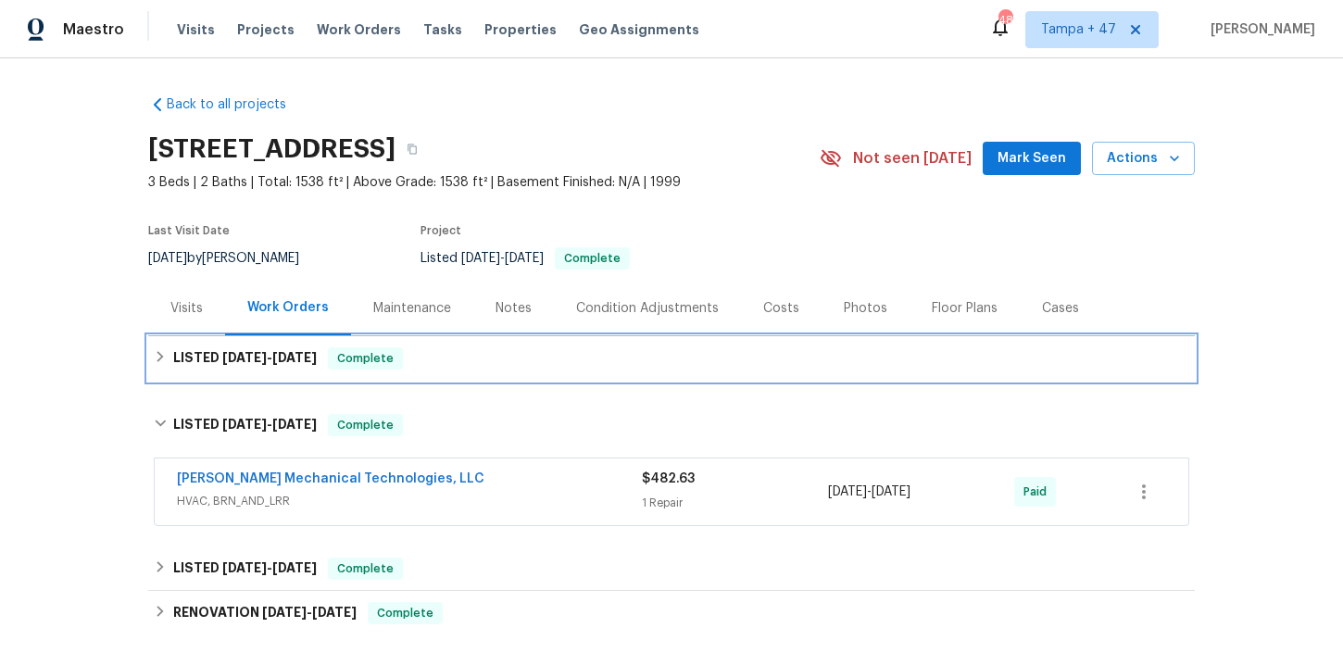
click at [451, 355] on div "LISTED 8/7/25 - 8/8/25 Complete" at bounding box center [671, 358] width 1035 height 22
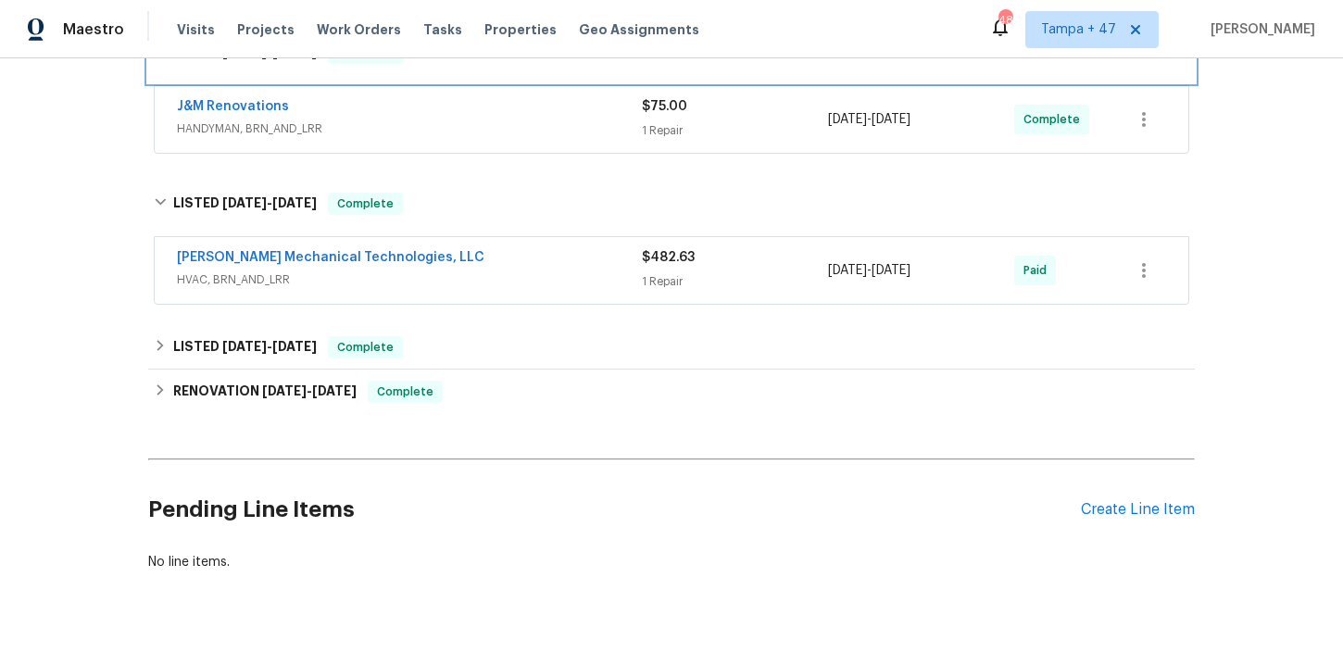
scroll to position [331, 0]
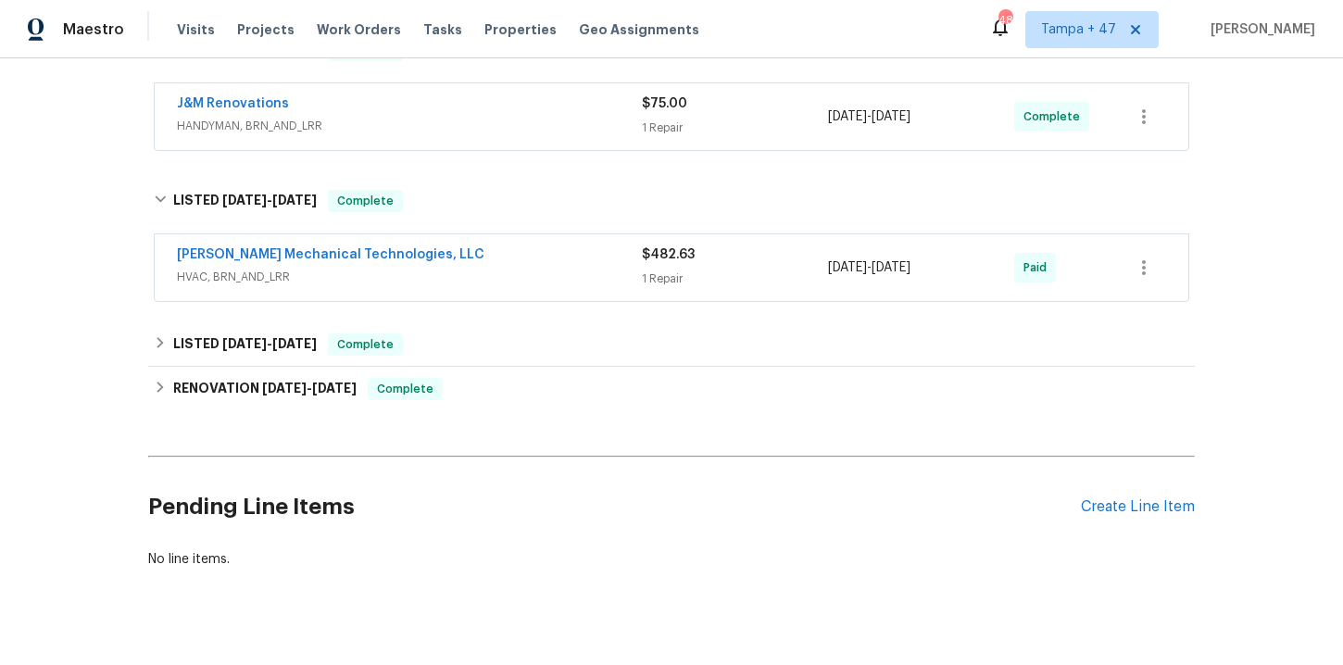
click at [499, 277] on span "HVAC, BRN_AND_LRR" at bounding box center [409, 277] width 465 height 19
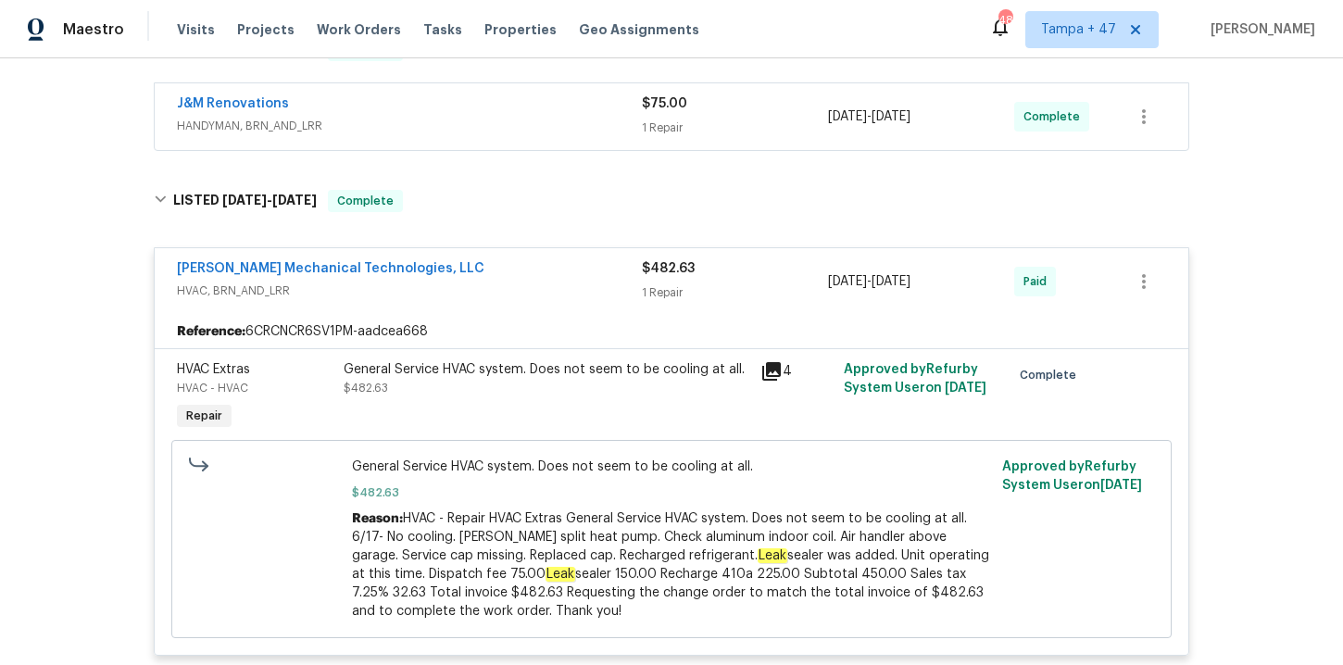
click at [459, 120] on span "HANDYMAN, BRN_AND_LRR" at bounding box center [409, 126] width 465 height 19
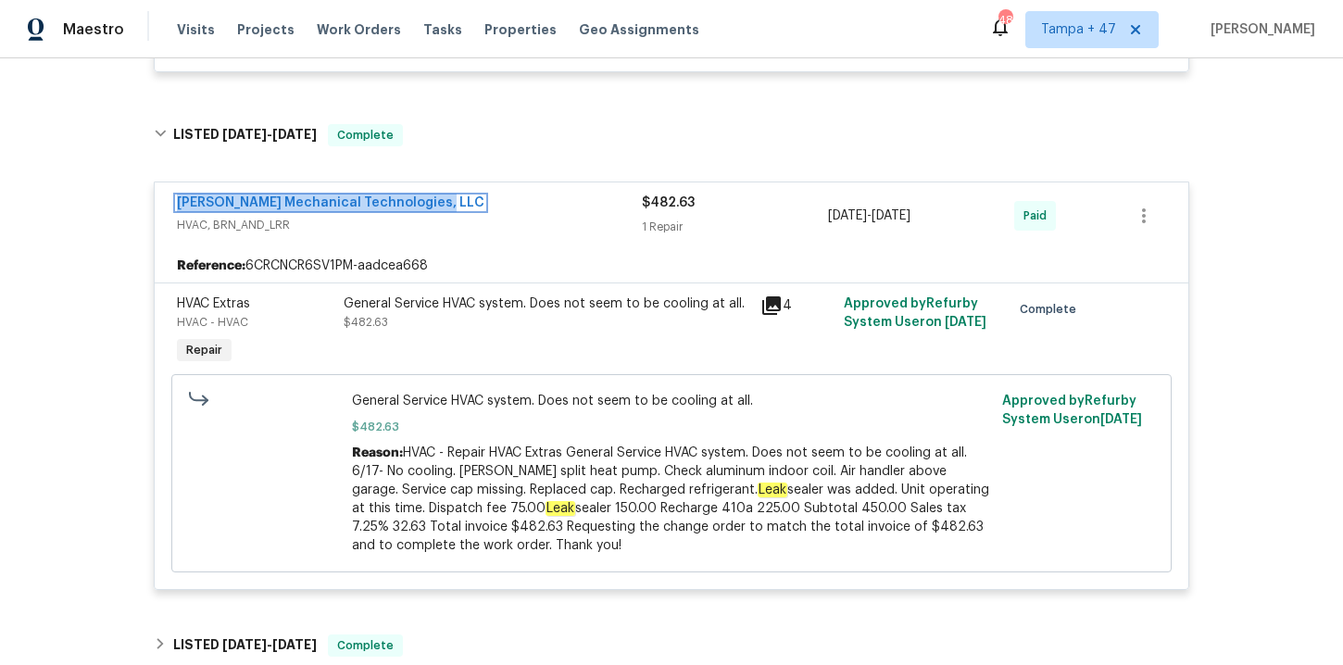
scroll to position [645, 0]
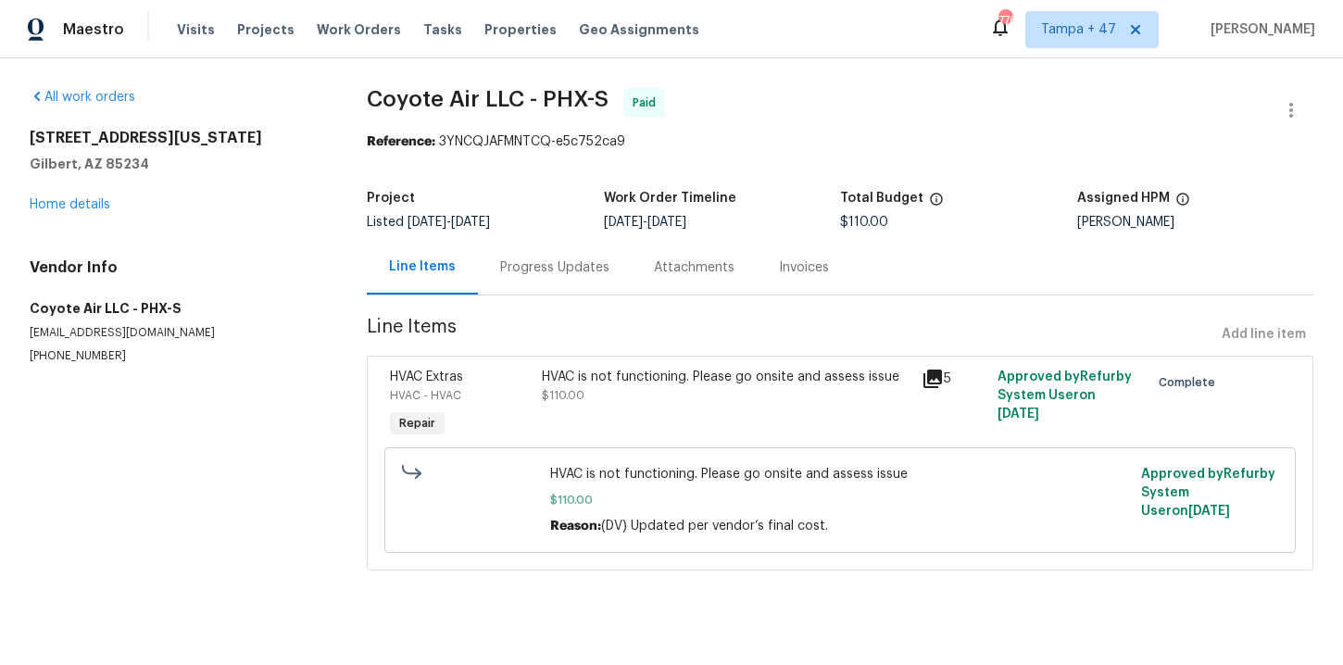
click at [567, 263] on div "Progress Updates" at bounding box center [554, 267] width 109 height 19
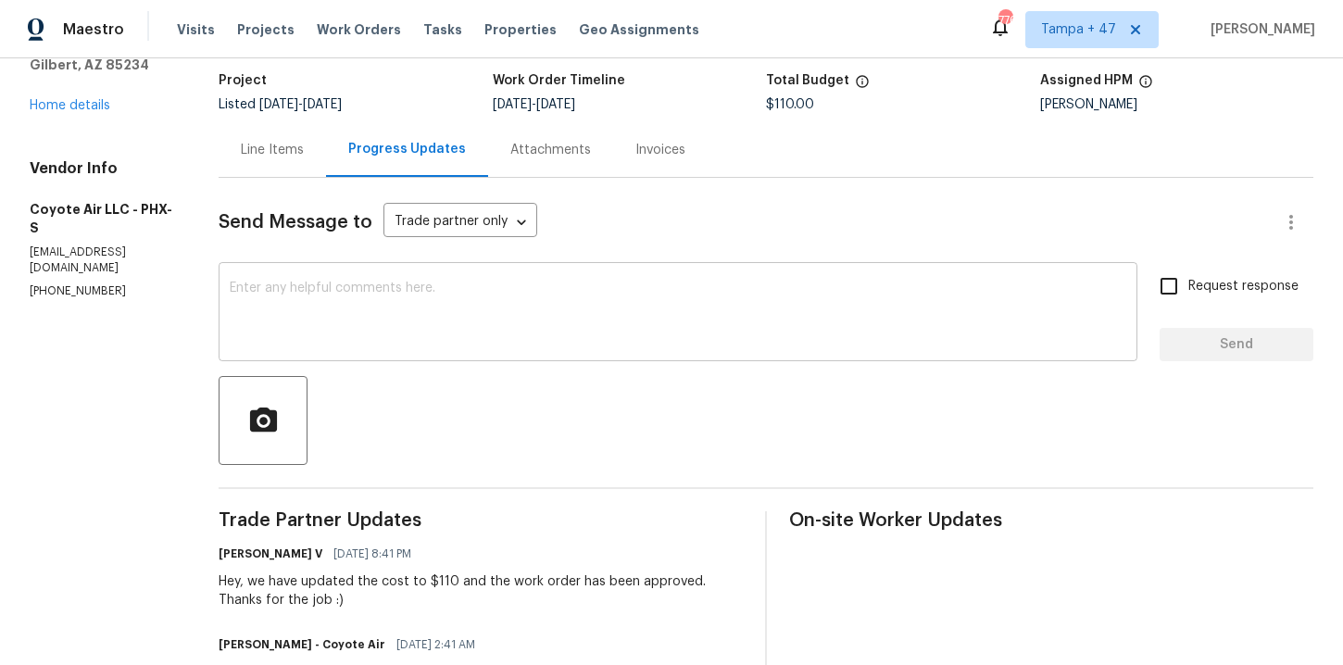
scroll to position [405, 0]
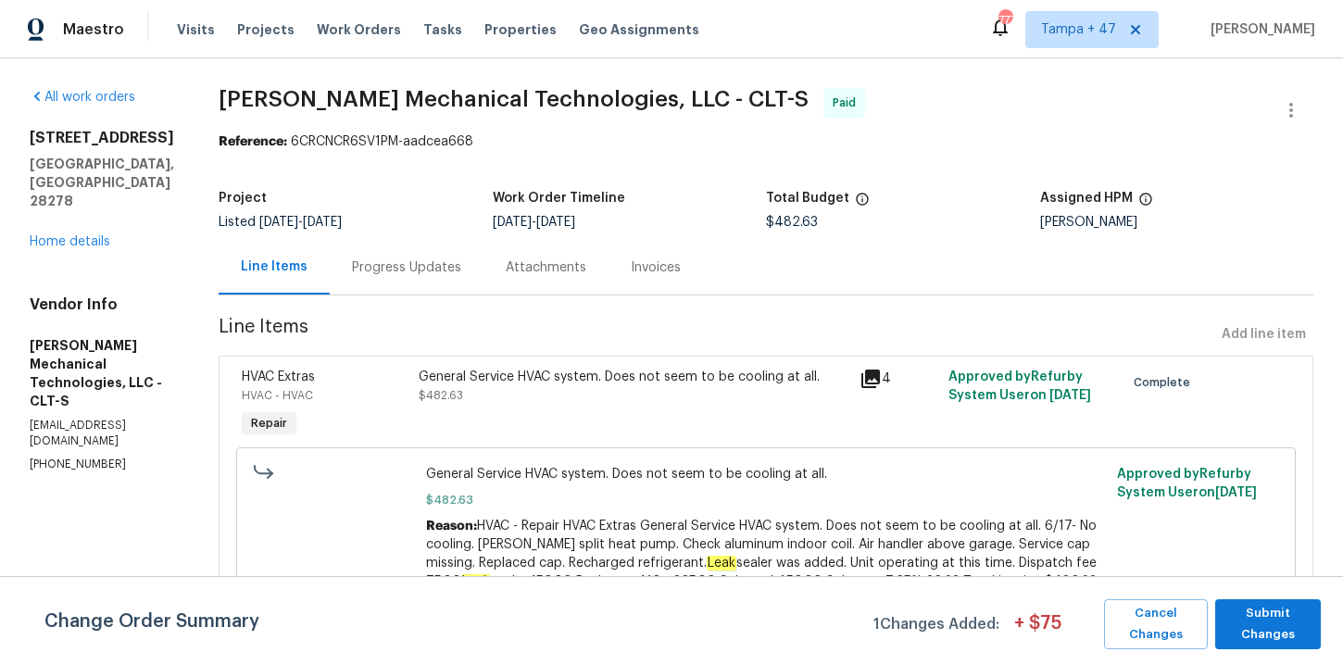
click at [451, 269] on div "Progress Updates" at bounding box center [406, 267] width 109 height 19
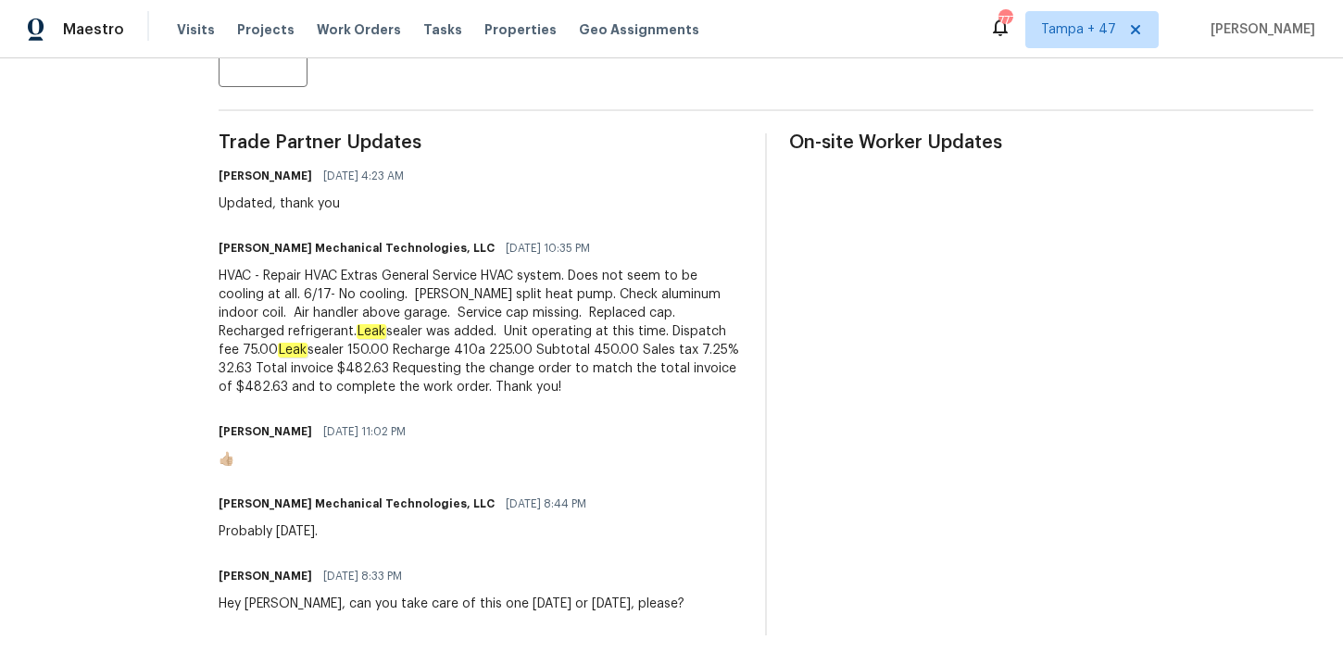
scroll to position [139, 0]
